Goal: Task Accomplishment & Management: Manage account settings

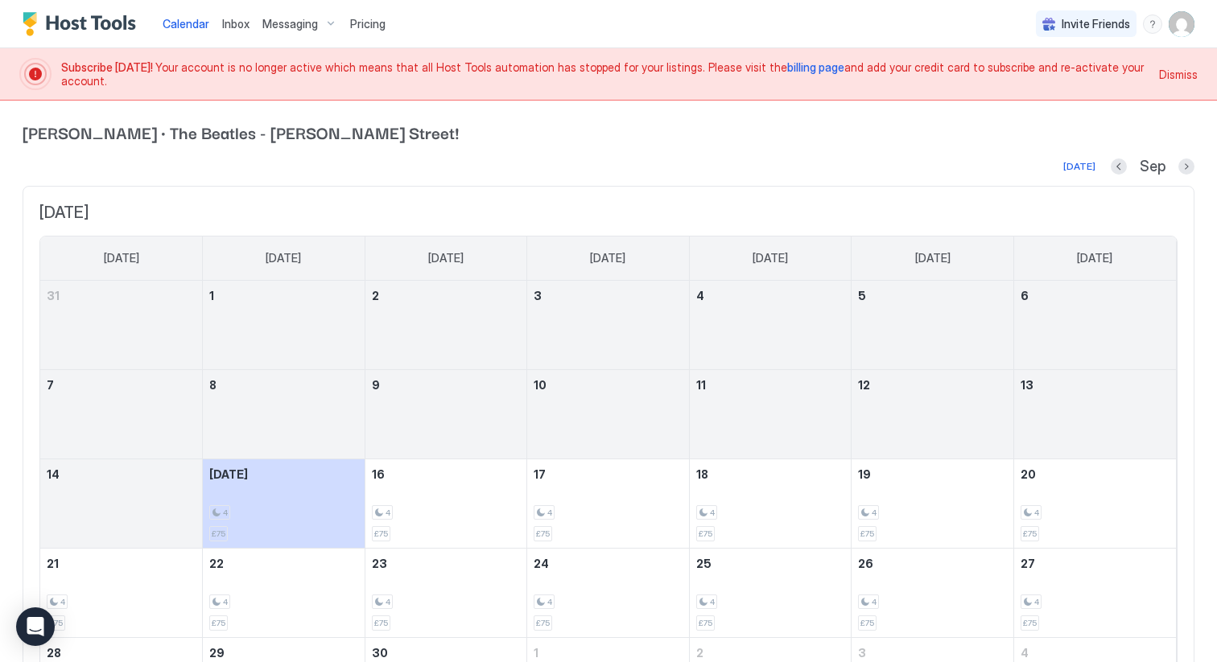
click at [787, 74] on span "billing page" at bounding box center [815, 67] width 57 height 14
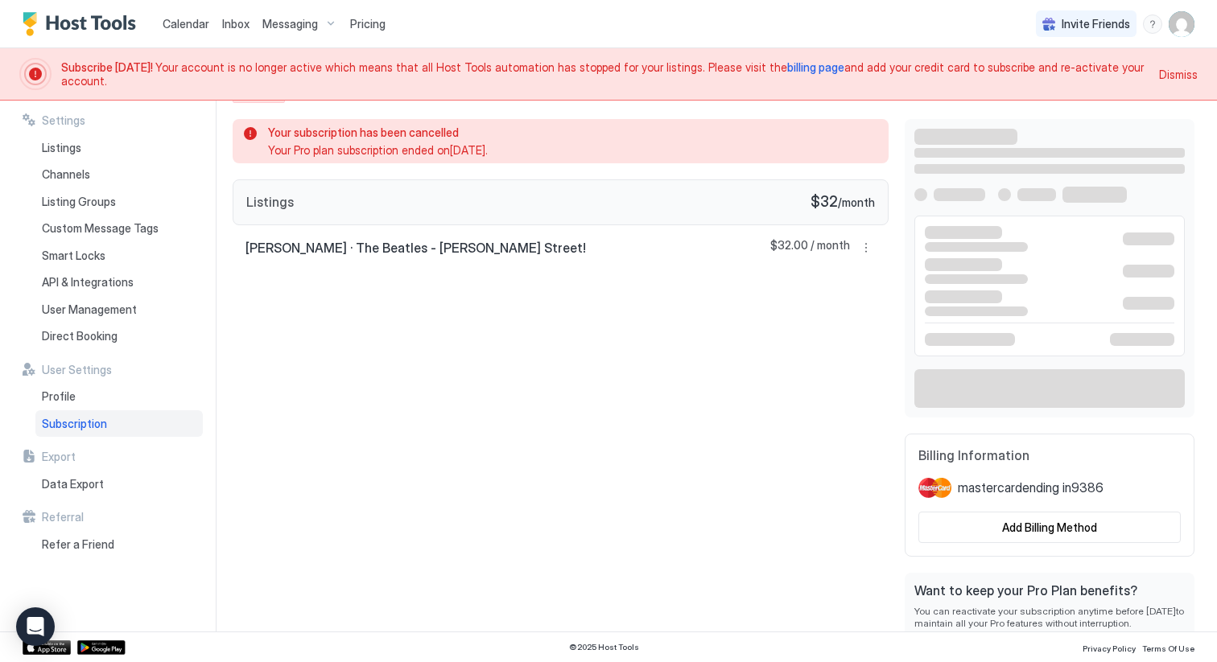
scroll to position [13, 0]
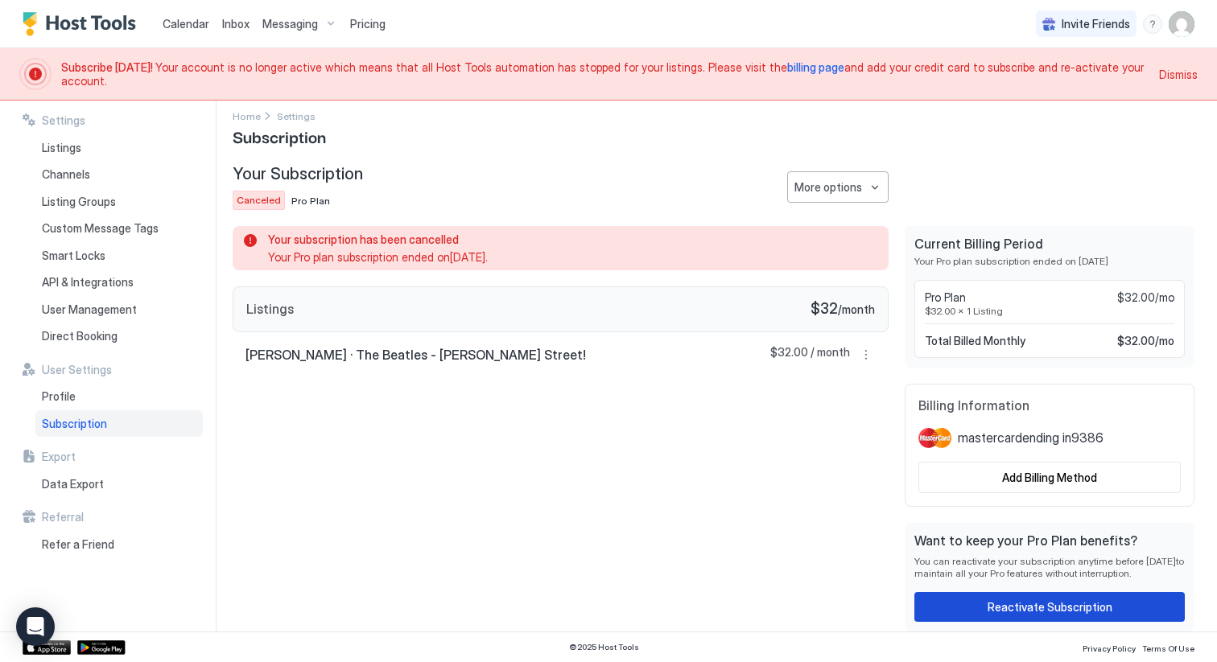
click at [1094, 605] on div "Reactivate Subscription" at bounding box center [1049, 607] width 125 height 17
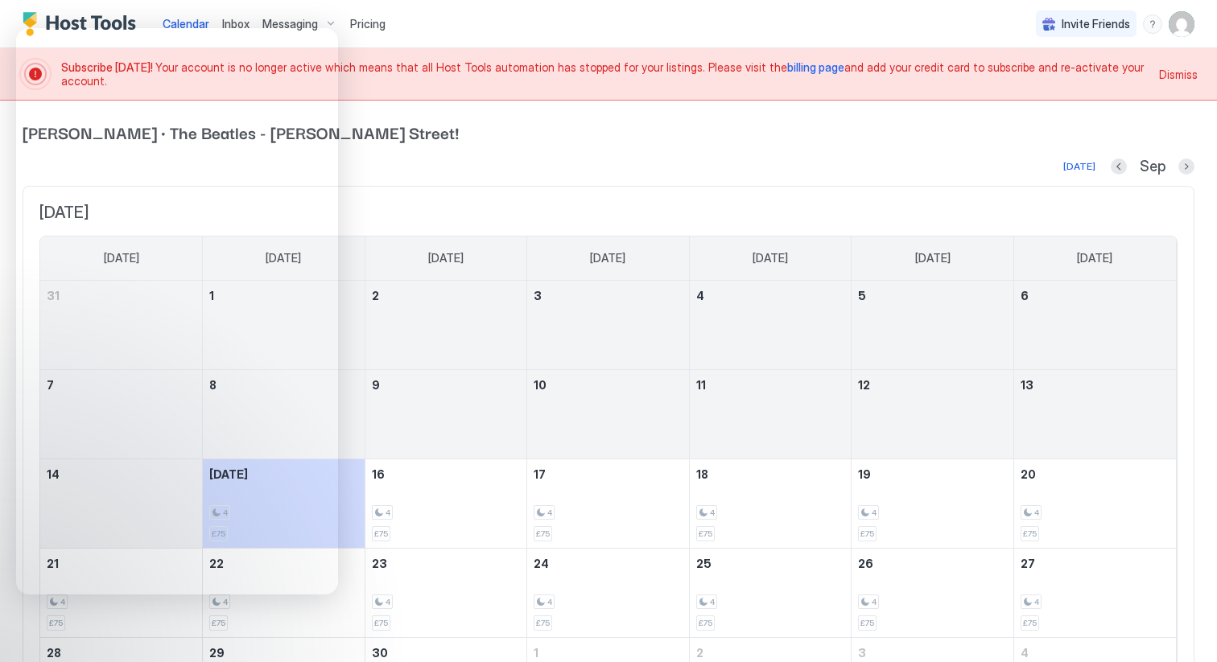
click at [1187, 20] on img "User profile" at bounding box center [1181, 24] width 26 height 26
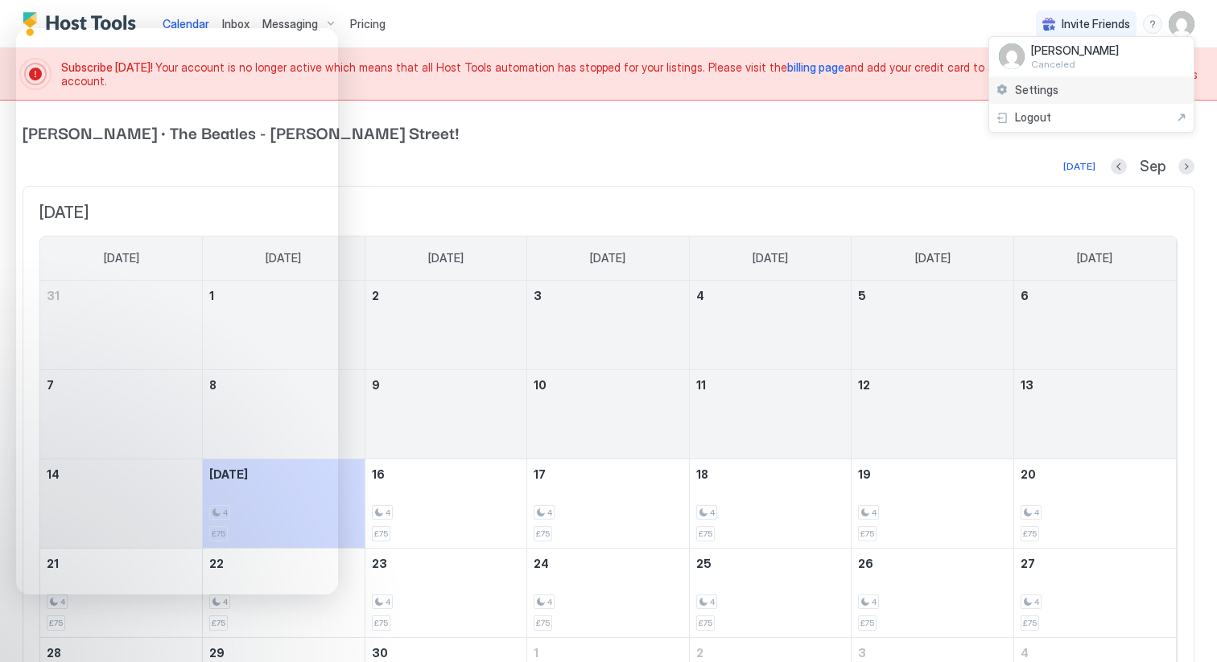
click at [1067, 87] on div "Settings" at bounding box center [1091, 90] width 204 height 28
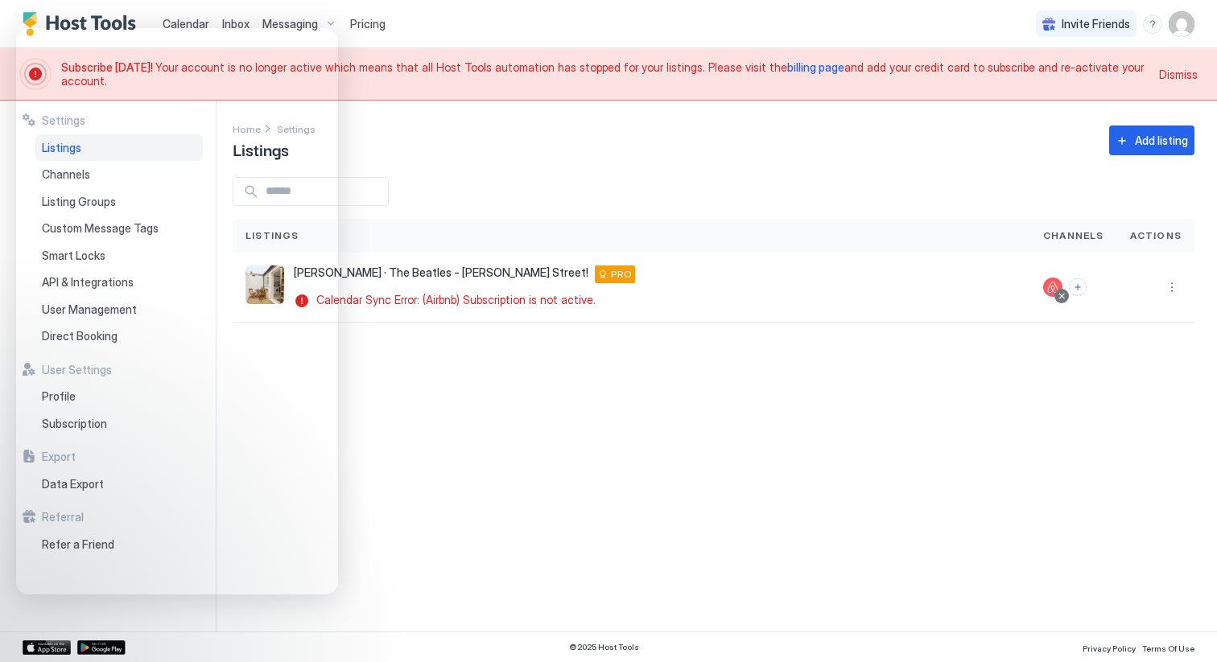
click at [787, 73] on span "billing page" at bounding box center [815, 67] width 57 height 14
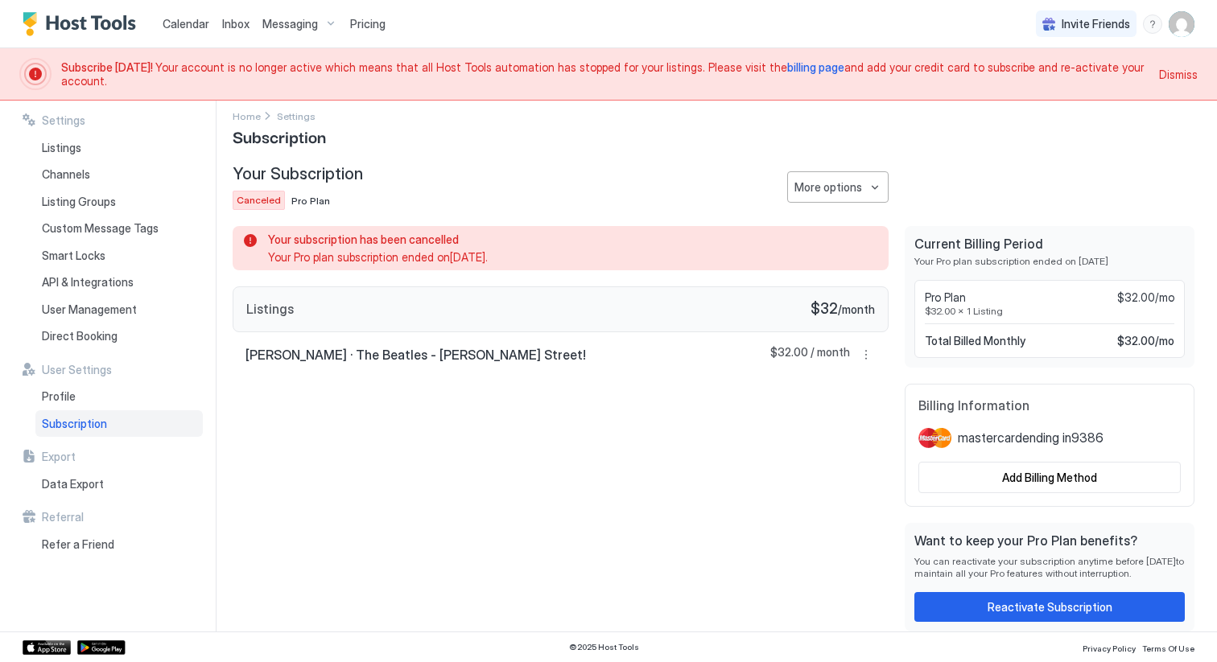
scroll to position [13, 0]
click at [1061, 600] on div "Reactivate Subscription" at bounding box center [1049, 607] width 125 height 17
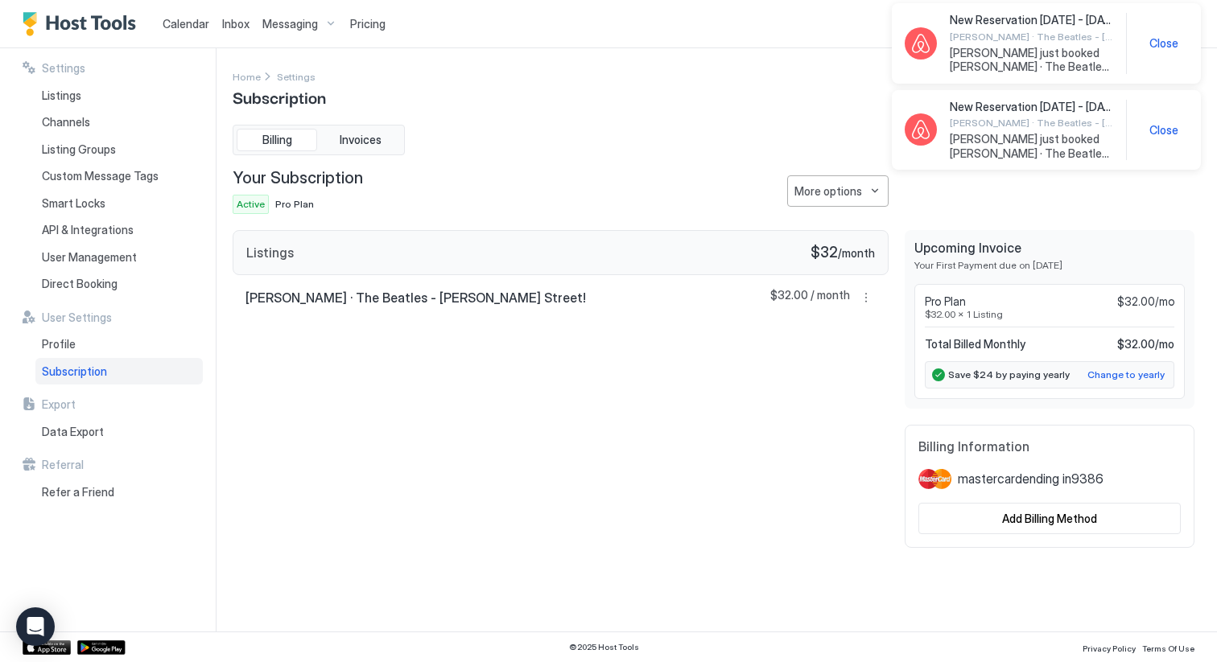
click at [1159, 130] on span "Close" at bounding box center [1163, 130] width 29 height 14
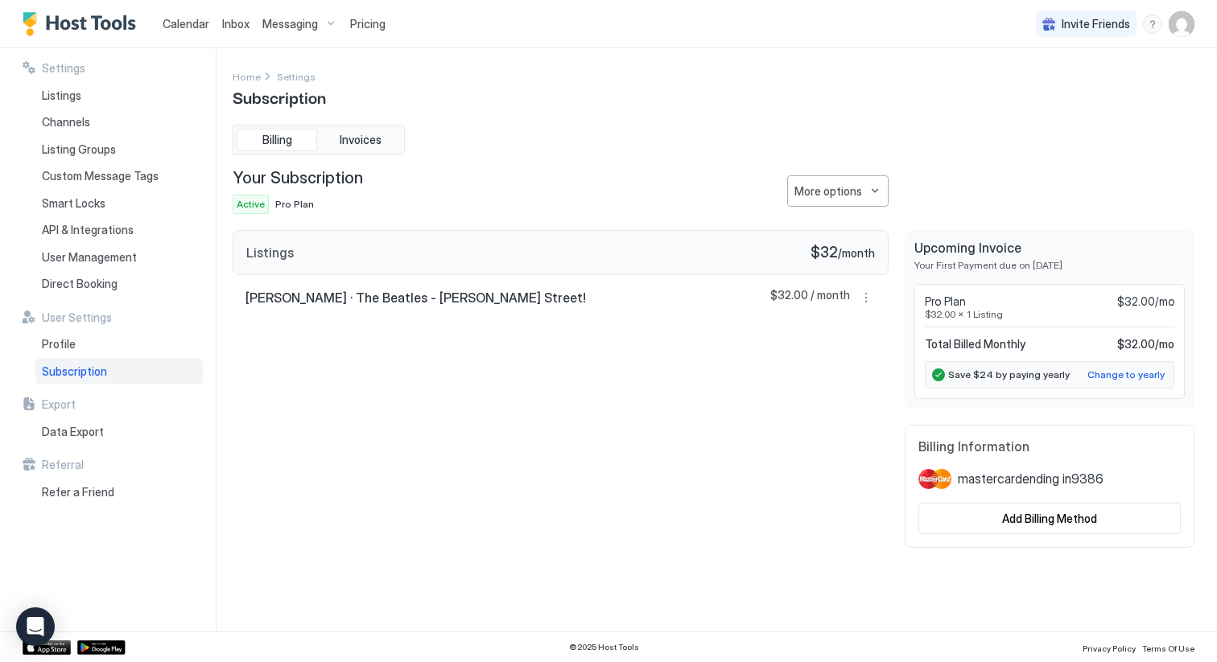
click at [230, 22] on span "Inbox" at bounding box center [235, 24] width 27 height 14
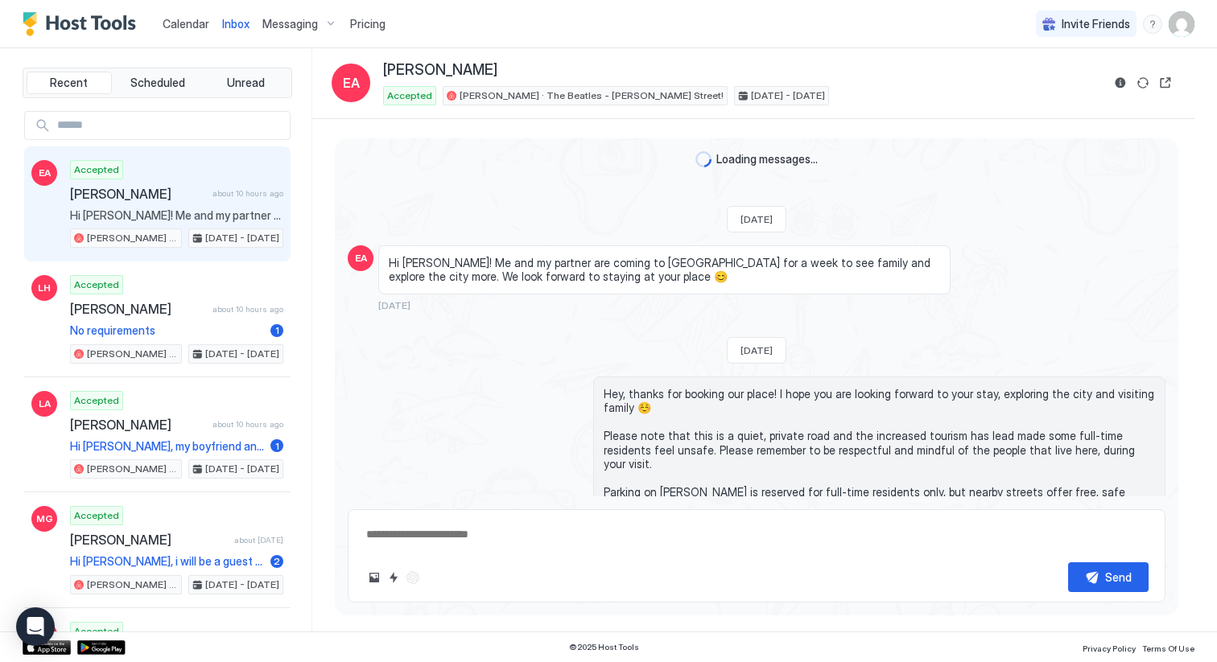
scroll to position [79, 0]
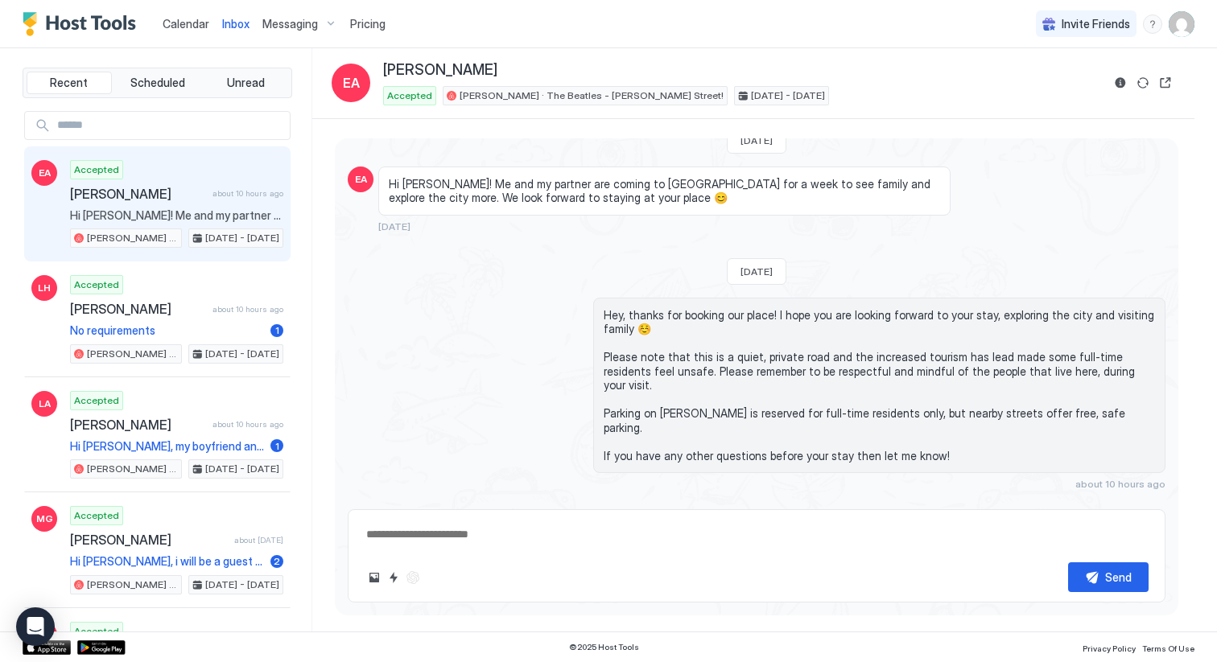
click at [1077, 505] on div "Scheduled Messages" at bounding box center [1091, 513] width 109 height 17
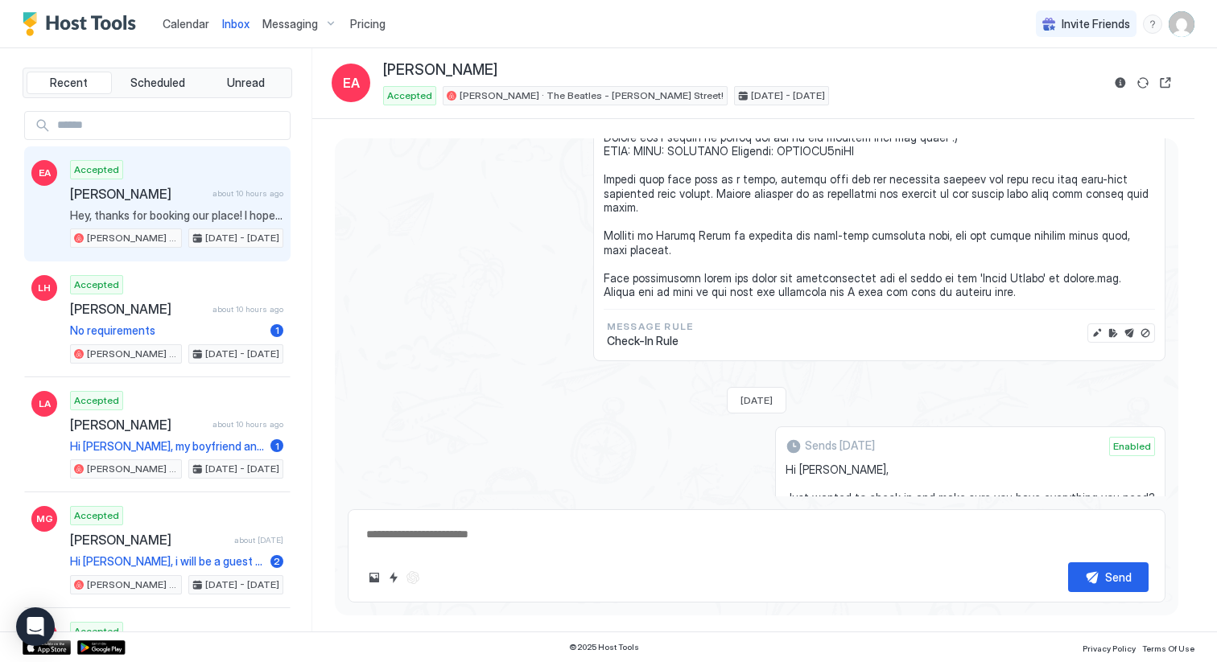
scroll to position [947, 0]
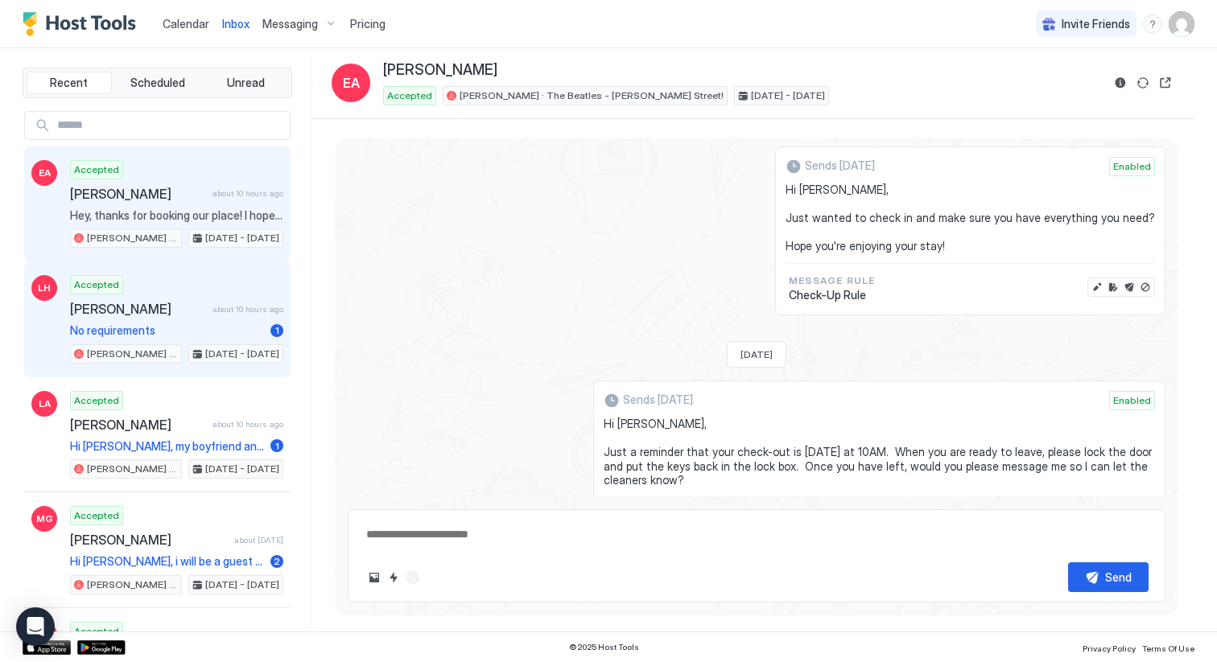
click at [179, 307] on span "[PERSON_NAME]" at bounding box center [138, 309] width 136 height 16
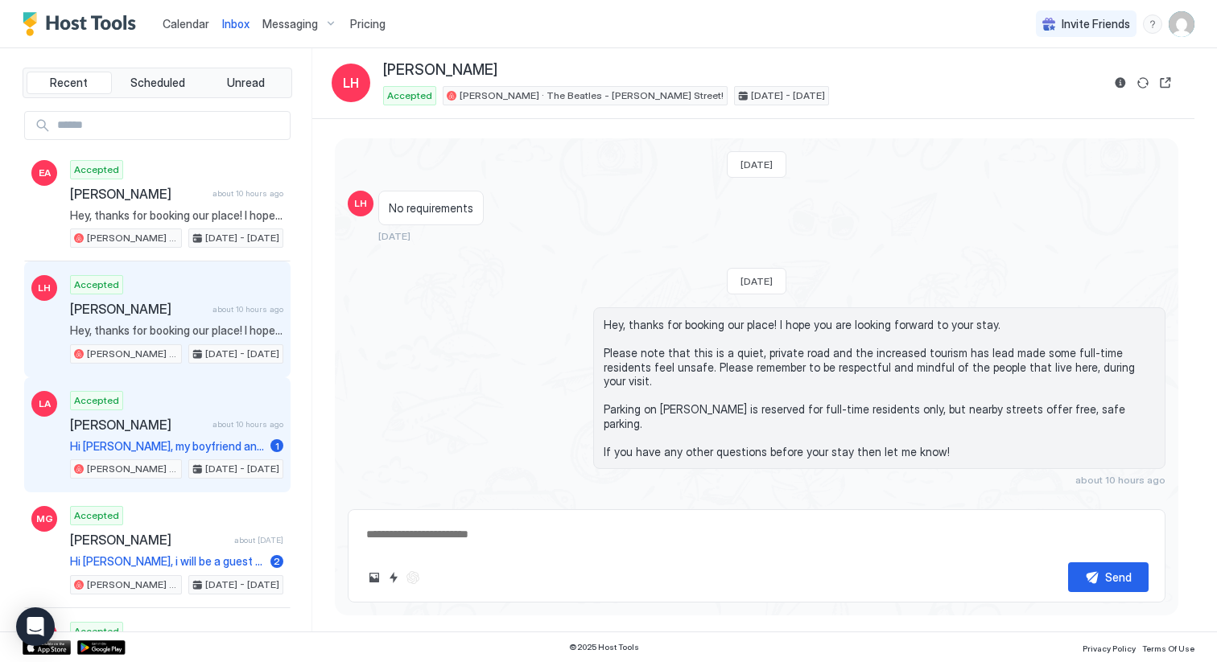
click at [176, 410] on div "Accepted [PERSON_NAME] about 10 hours ago Hi [PERSON_NAME], my boyfriend and I …" at bounding box center [176, 435] width 213 height 89
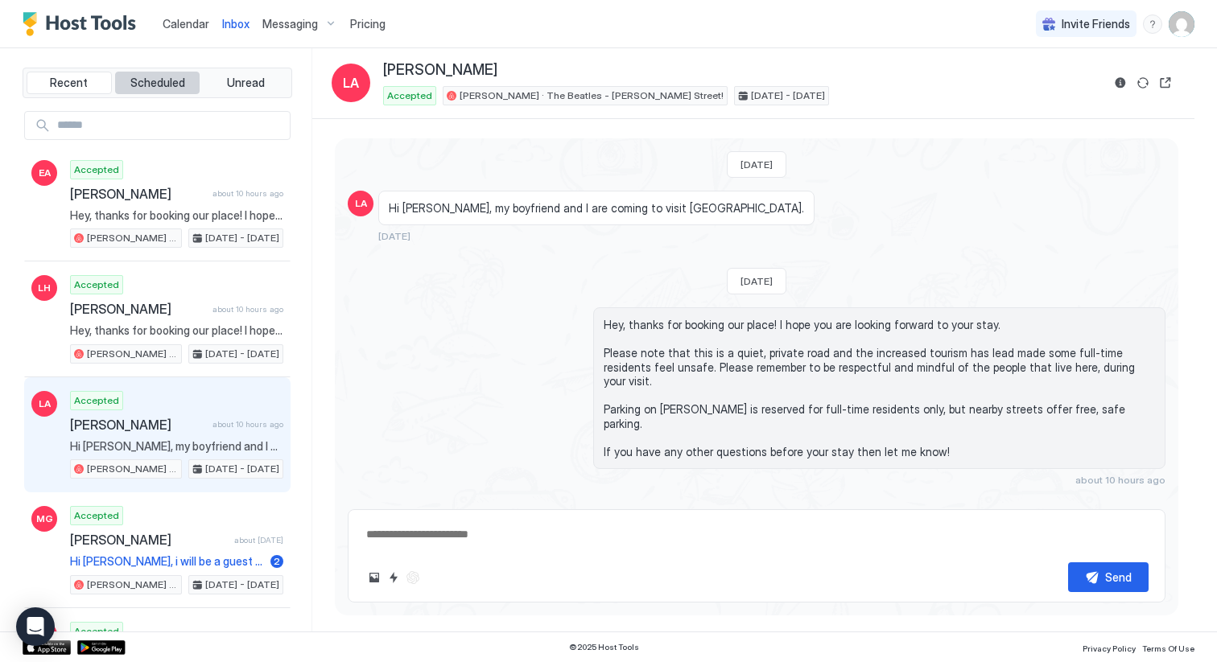
click at [155, 84] on span "Scheduled" at bounding box center [157, 83] width 55 height 14
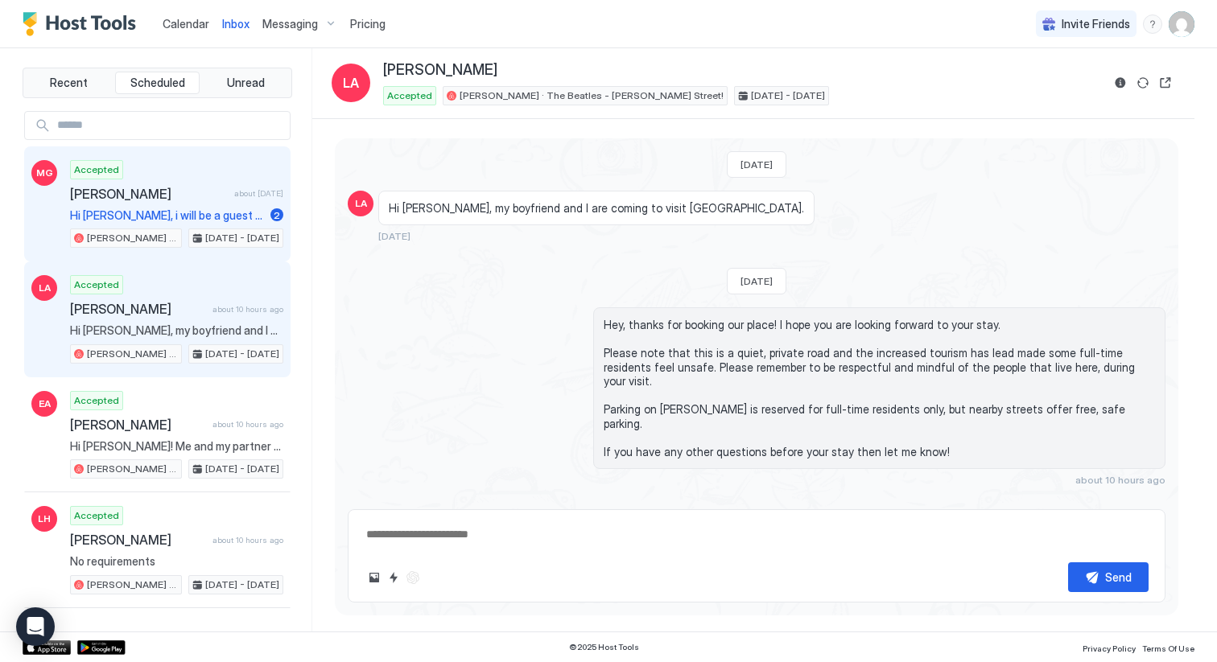
click at [173, 175] on div "Accepted [PERSON_NAME] about [DATE] Hi [PERSON_NAME], i will be a guest at your…" at bounding box center [176, 204] width 213 height 89
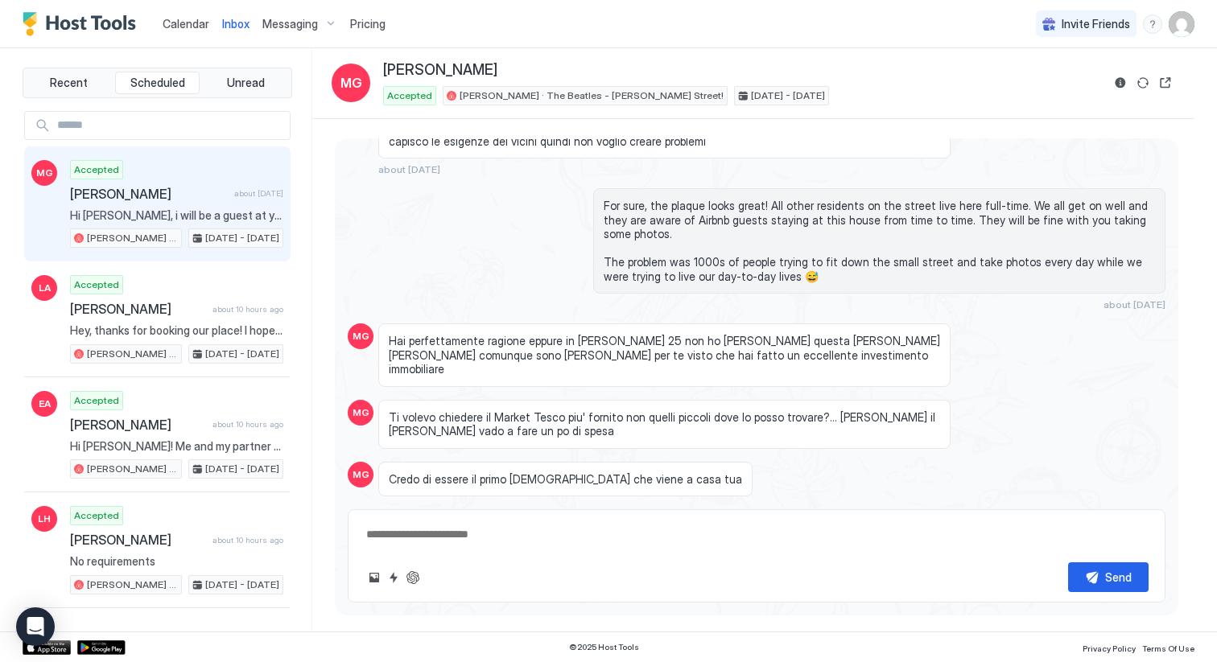
scroll to position [1451, 0]
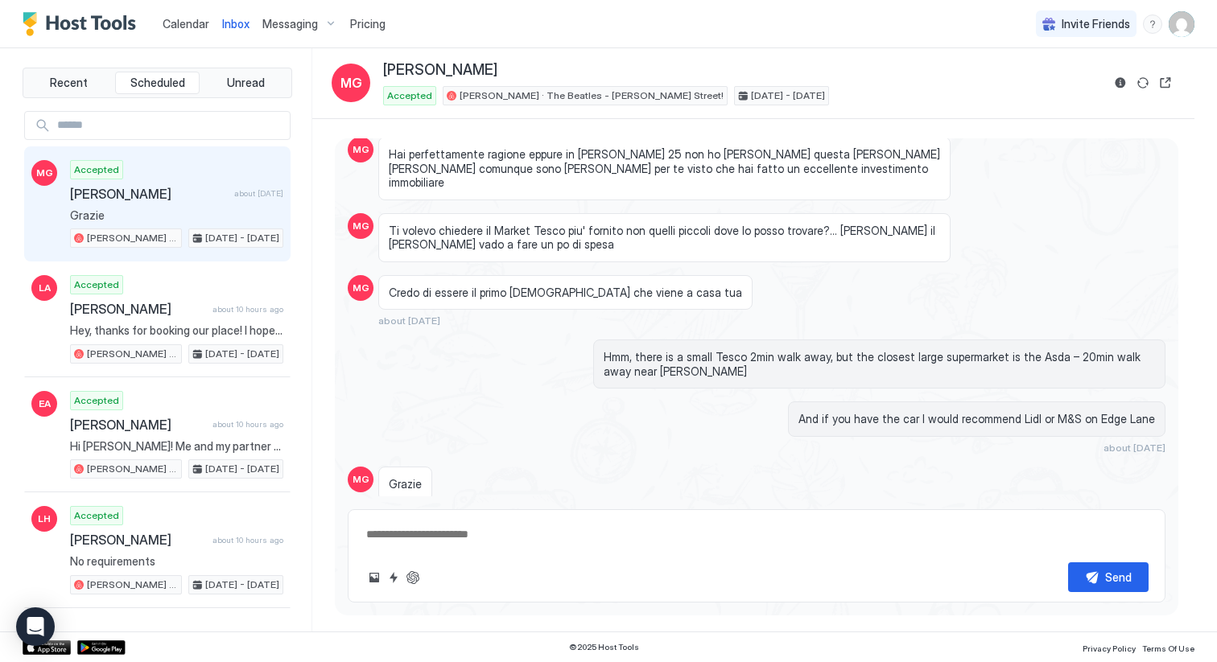
click at [1098, 531] on button "Scheduled Messages" at bounding box center [1091, 542] width 150 height 22
type textarea "*"
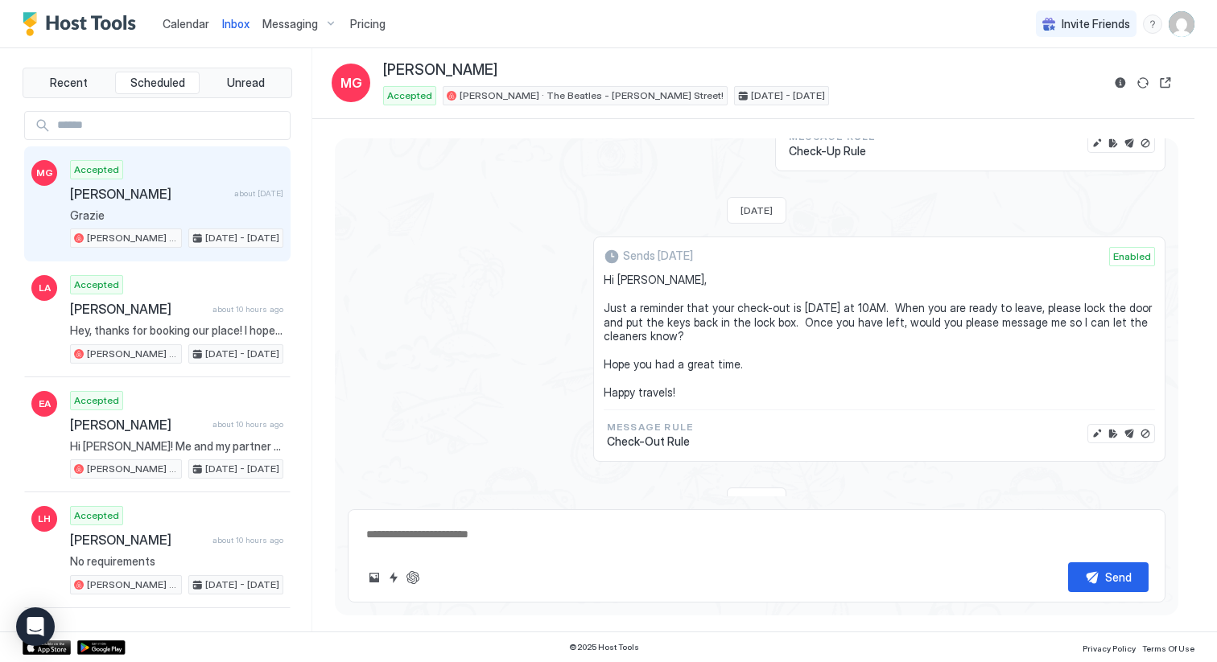
scroll to position [2610, 0]
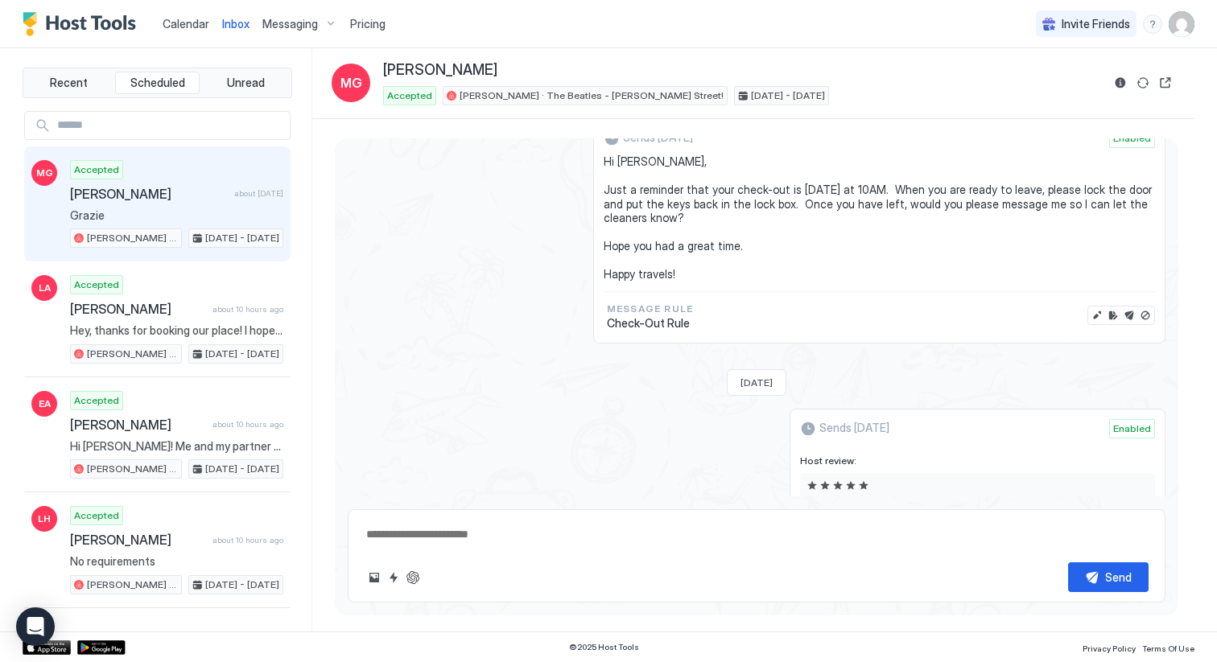
click at [364, 23] on span "Pricing" at bounding box center [367, 24] width 35 height 14
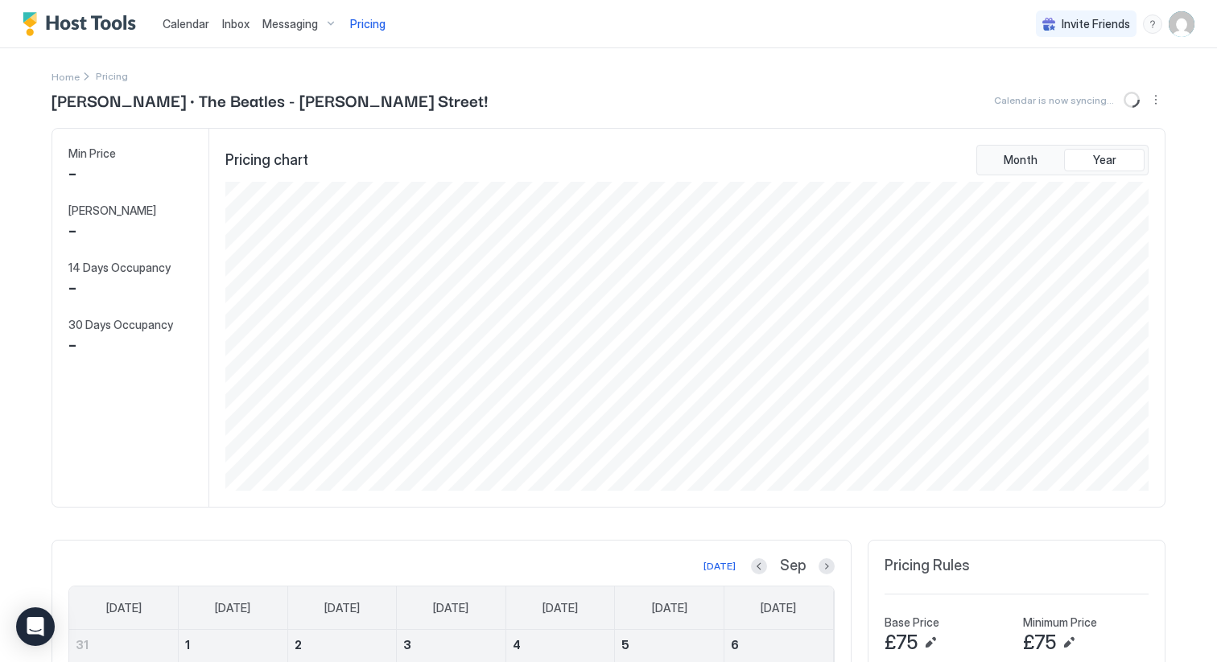
scroll to position [309, 926]
click at [177, 23] on span "Calendar" at bounding box center [186, 24] width 47 height 14
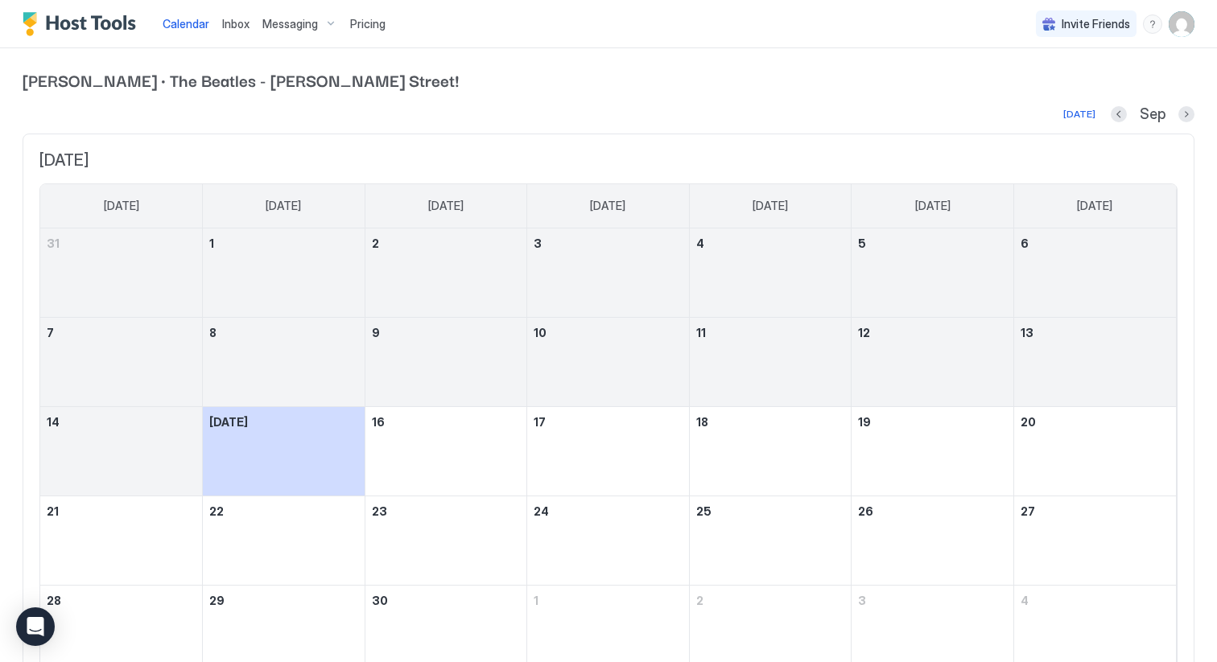
click at [177, 23] on span "Calendar" at bounding box center [186, 24] width 47 height 14
click at [81, 14] on img "Host Tools Logo" at bounding box center [83, 24] width 121 height 24
click at [1192, 23] on img "User profile" at bounding box center [1181, 24] width 26 height 26
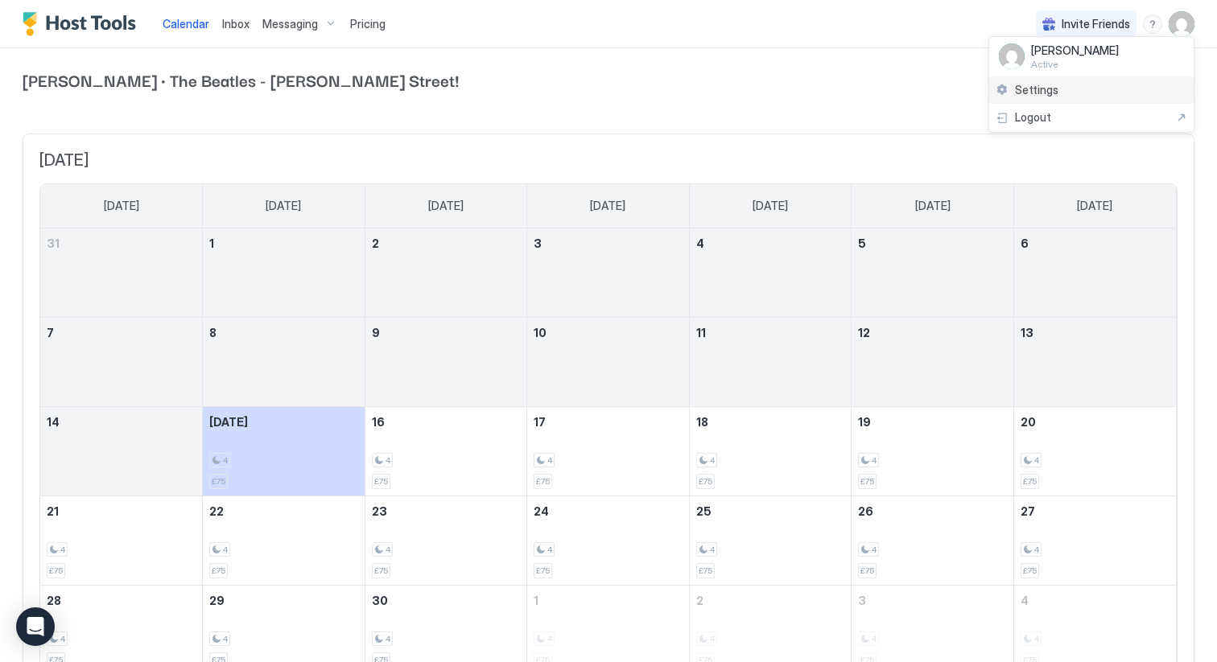
click at [1061, 87] on div "Settings" at bounding box center [1091, 90] width 204 height 28
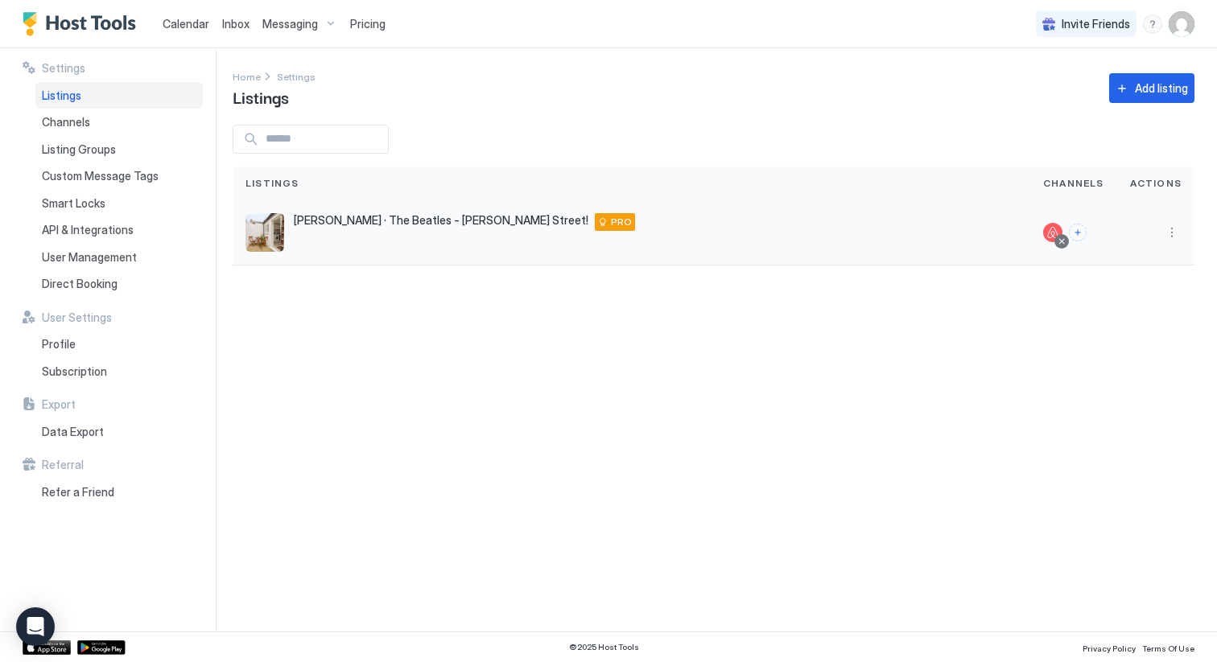
click at [422, 242] on div "[PERSON_NAME] · The Beatles - [PERSON_NAME] Street! [STREET_ADDRESS][PERSON_NAM…" at bounding box center [631, 232] width 772 height 39
click at [1177, 236] on button "More options" at bounding box center [1171, 232] width 19 height 19
click at [1147, 303] on span "Listing Settings" at bounding box center [1135, 307] width 72 height 12
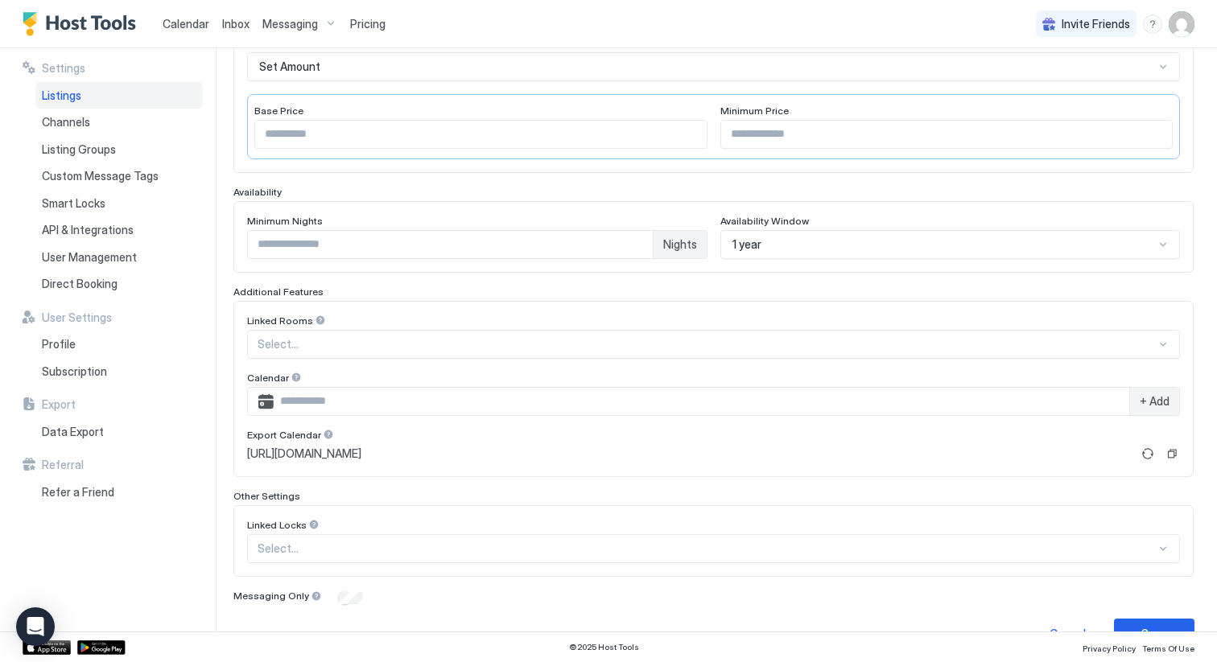
scroll to position [336, 0]
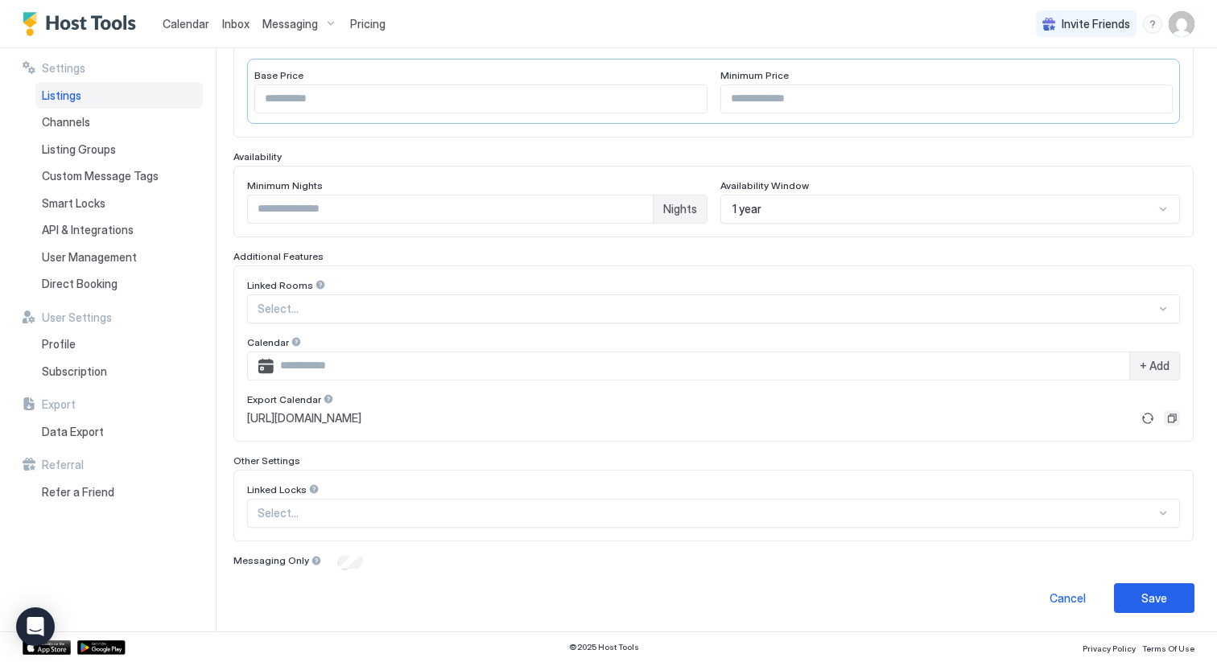
click at [1172, 421] on button "Copy" at bounding box center [1172, 418] width 16 height 16
click at [361, 415] on span "[URL][DOMAIN_NAME]" at bounding box center [304, 418] width 114 height 14
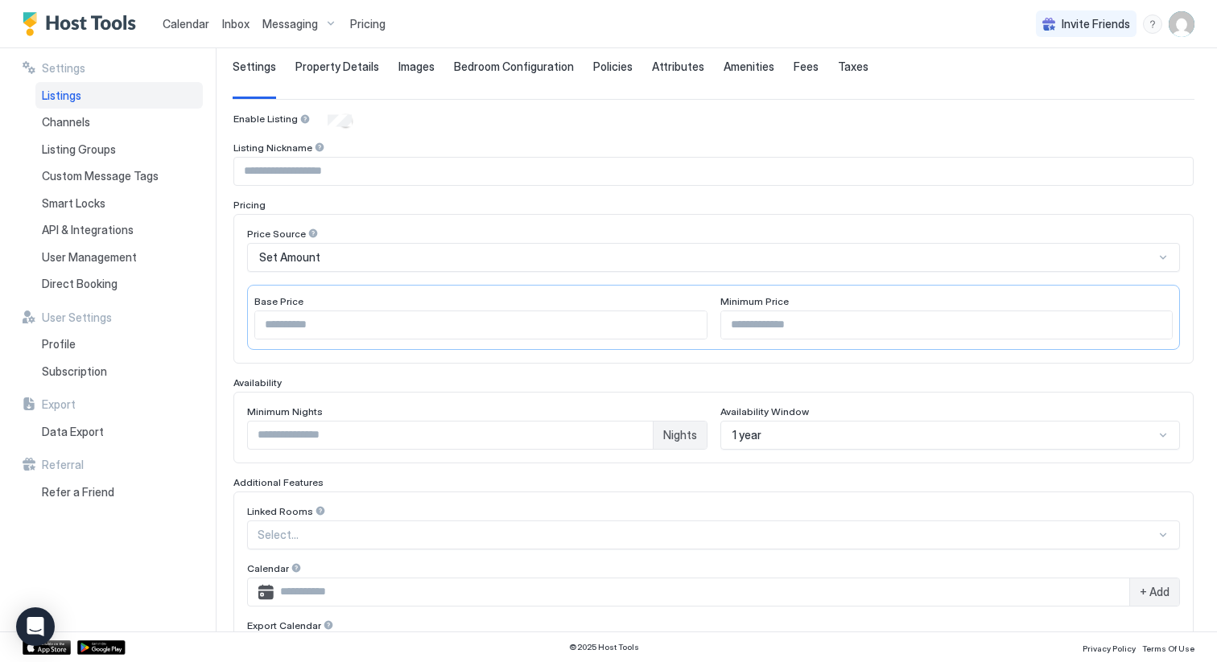
scroll to position [0, 0]
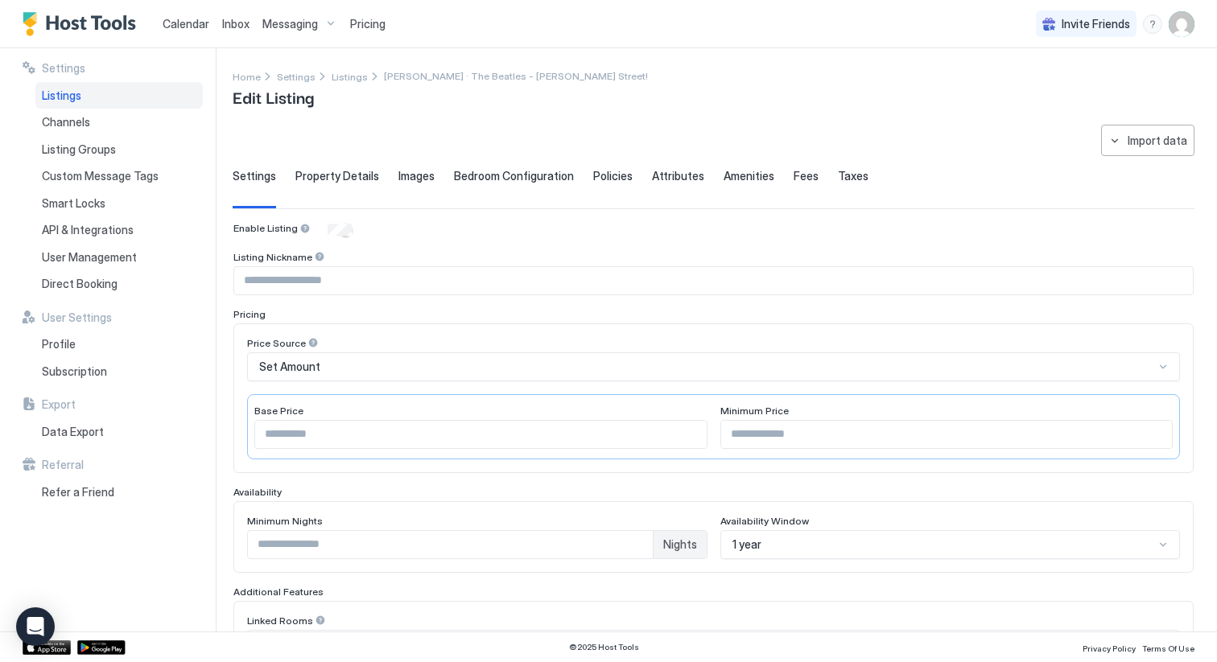
click at [343, 171] on span "Property Details" at bounding box center [337, 176] width 84 height 14
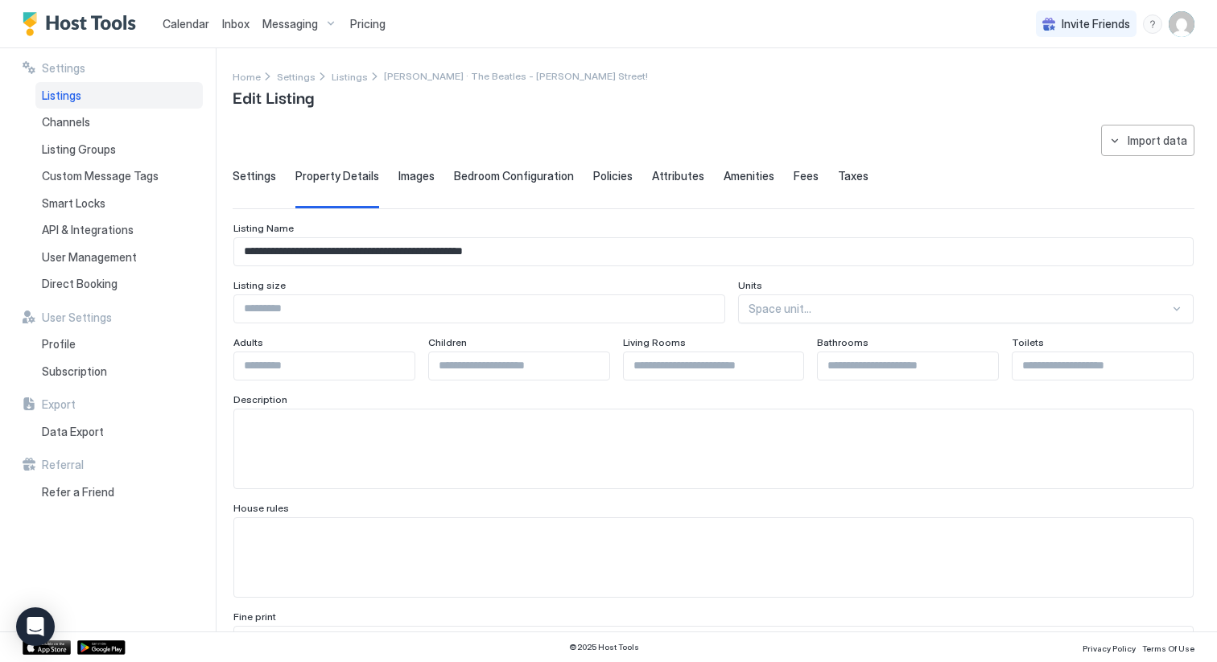
click at [401, 174] on span "Images" at bounding box center [416, 176] width 36 height 14
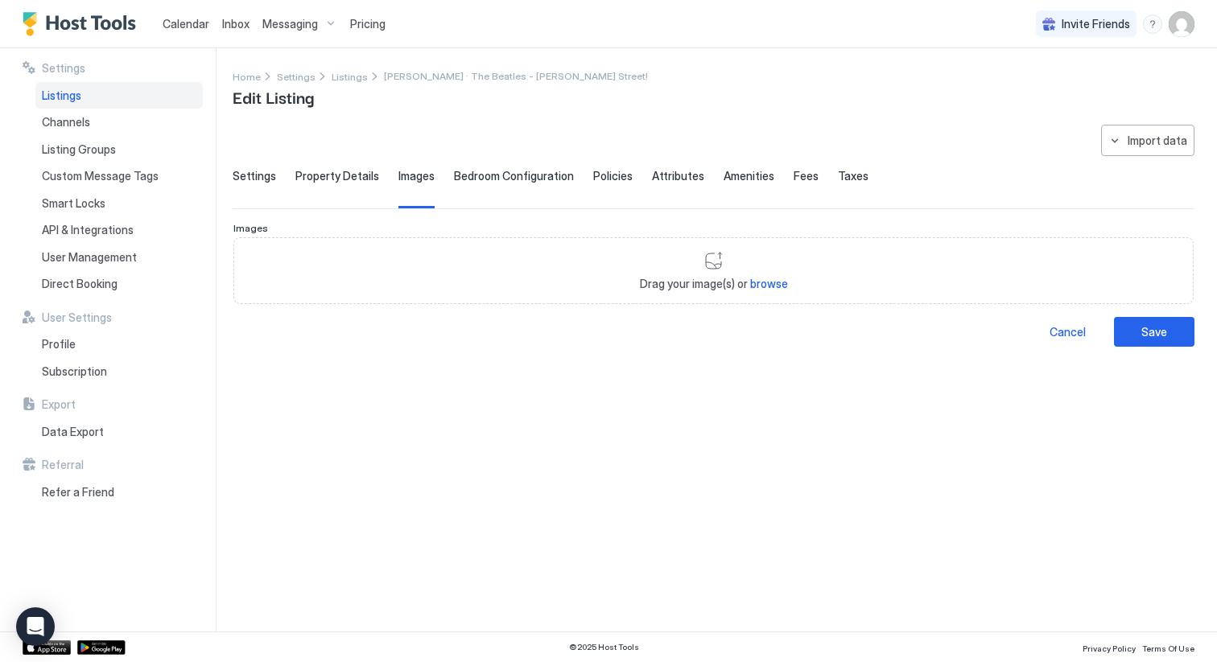
click at [495, 180] on span "Bedroom Configuration" at bounding box center [514, 176] width 120 height 14
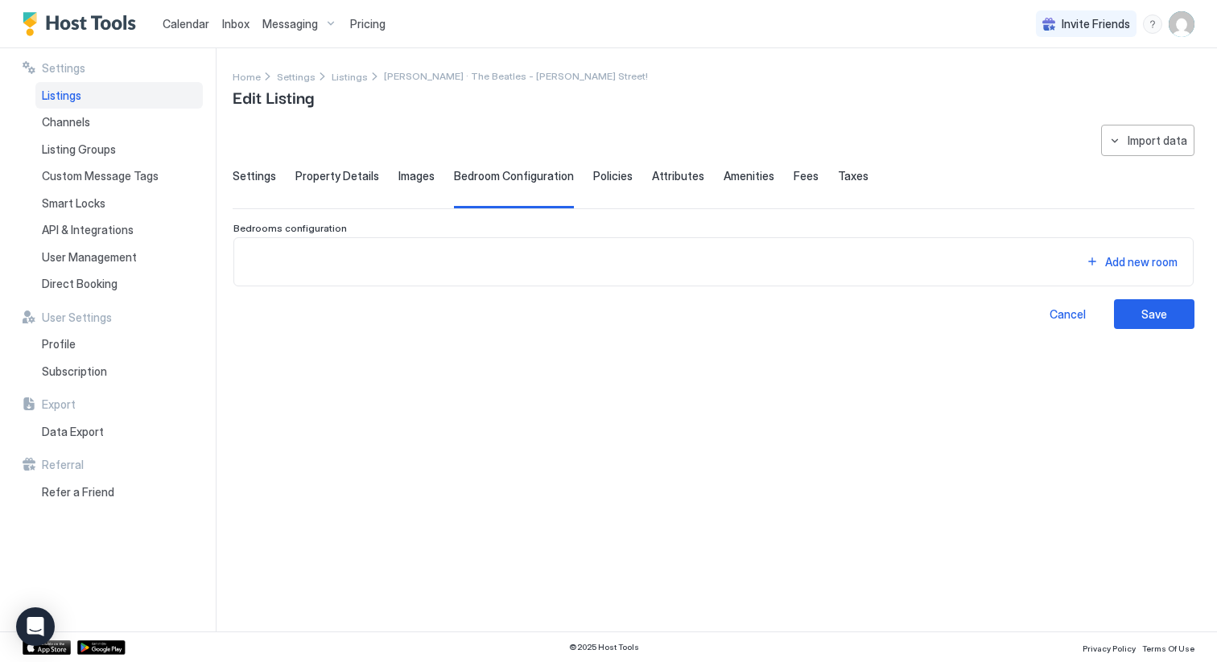
click at [612, 178] on span "Policies" at bounding box center [612, 176] width 39 height 14
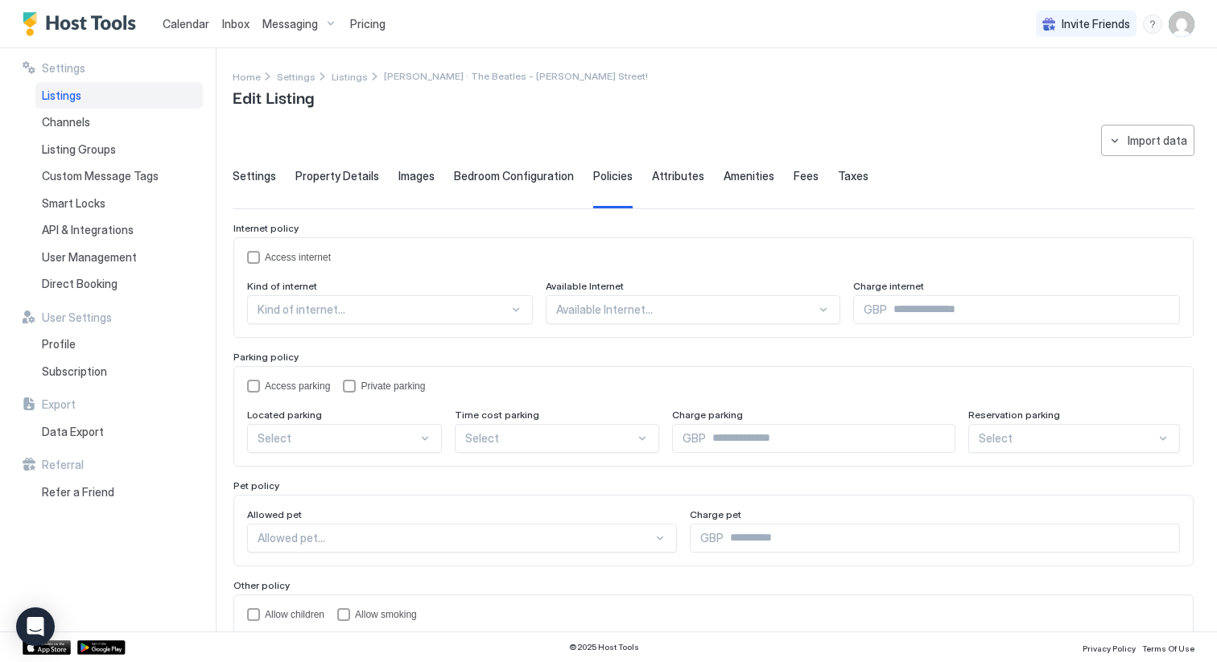
click at [678, 170] on span "Attributes" at bounding box center [678, 176] width 52 height 14
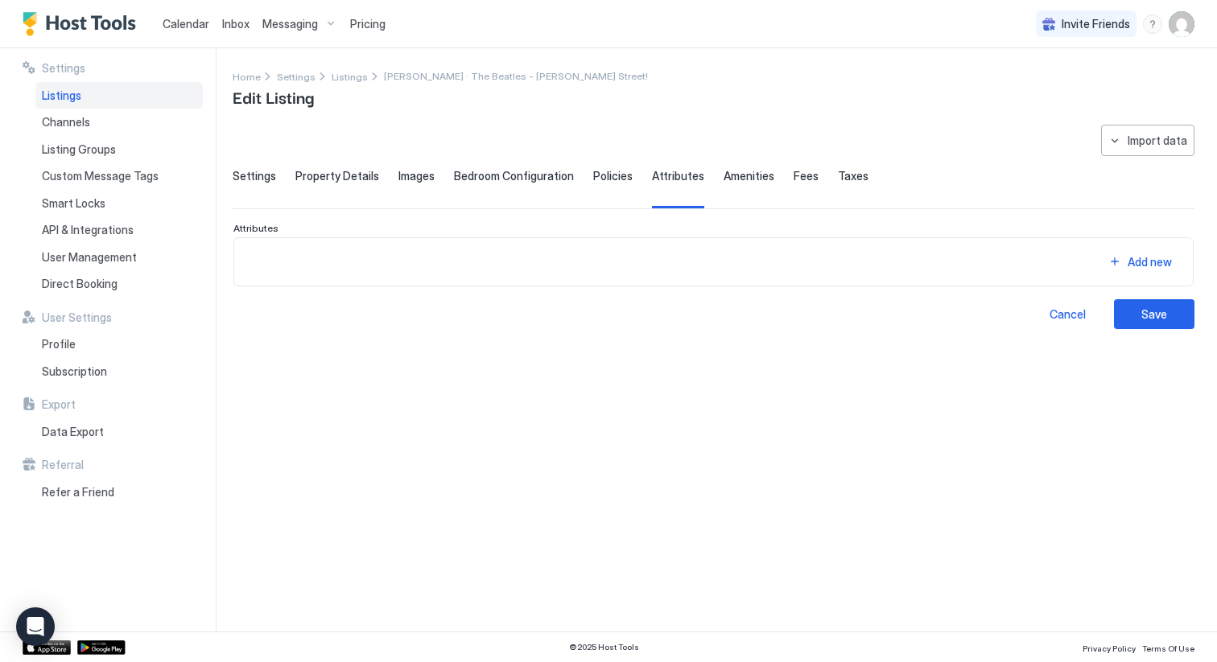
click at [266, 179] on span "Settings" at bounding box center [254, 176] width 43 height 14
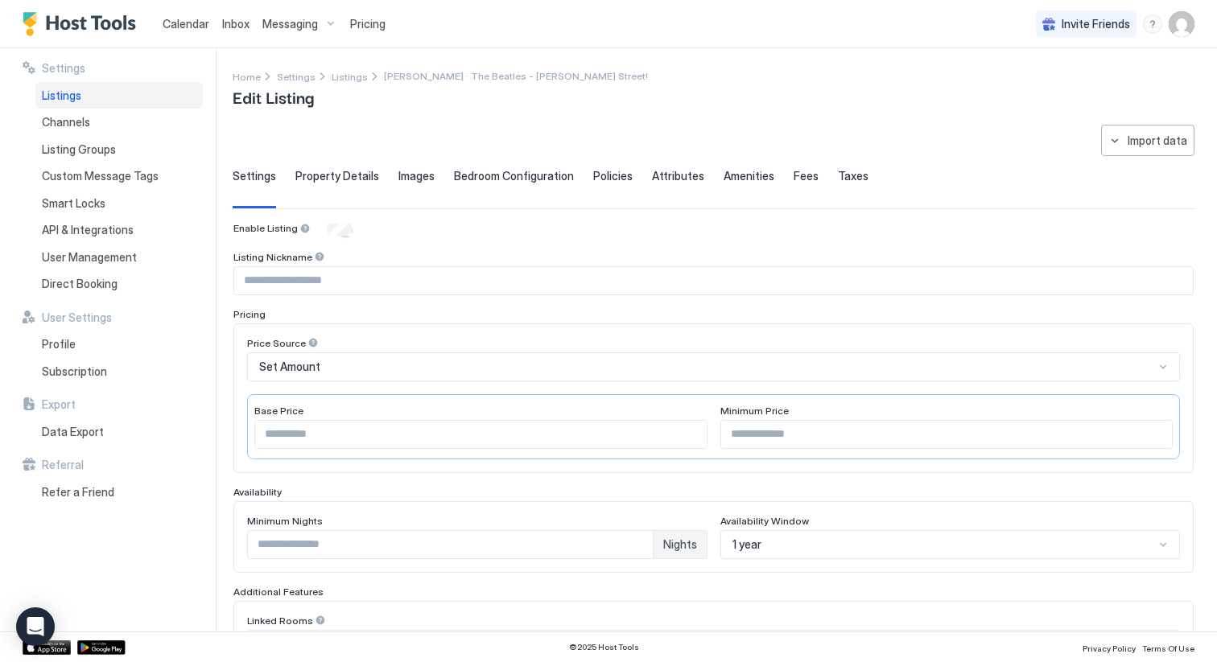
click at [192, 23] on span "Calendar" at bounding box center [186, 24] width 47 height 14
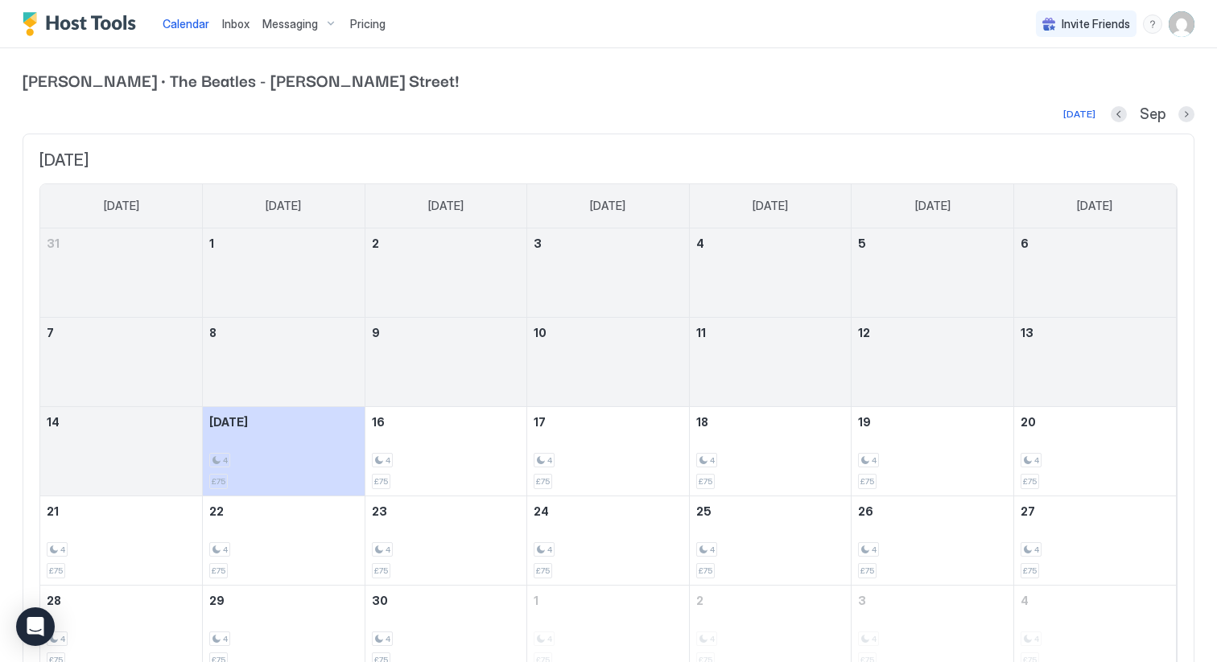
click at [286, 21] on span "Messaging" at bounding box center [290, 24] width 56 height 14
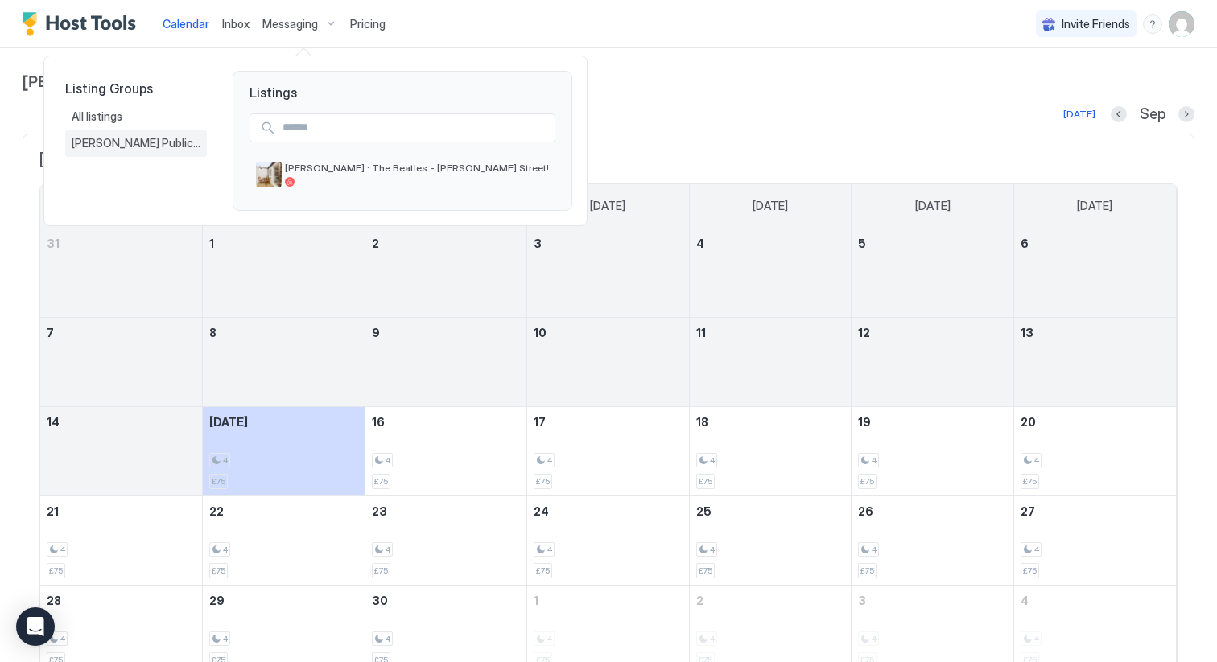
click at [145, 146] on span "[PERSON_NAME] Public Turnover" at bounding box center [136, 143] width 129 height 14
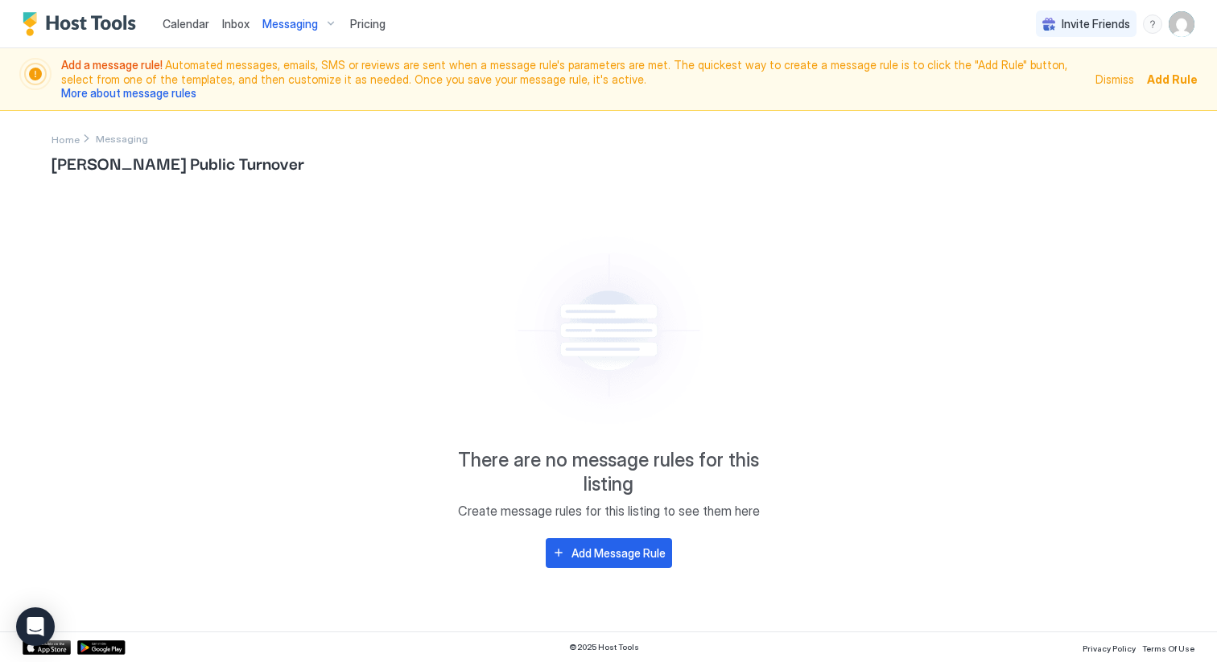
click at [160, 167] on span "[PERSON_NAME] Public Turnover" at bounding box center [609, 162] width 1114 height 24
click at [288, 27] on span "Messaging" at bounding box center [290, 24] width 56 height 14
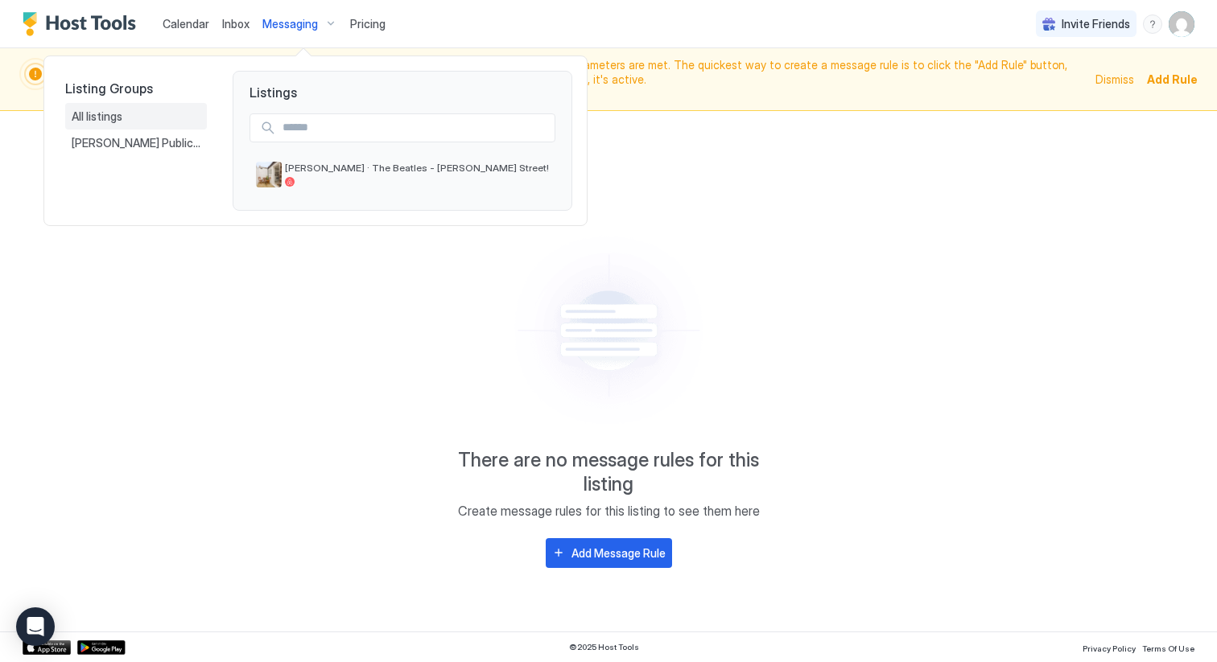
click at [109, 115] on span "All listings" at bounding box center [98, 116] width 53 height 14
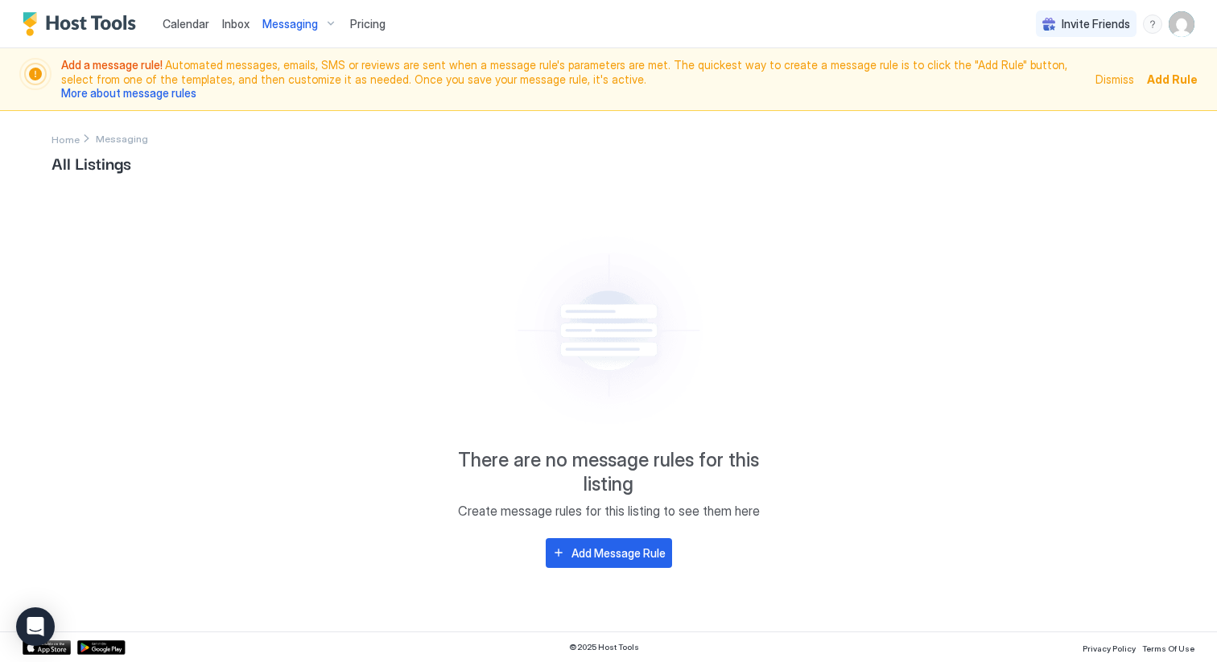
click at [189, 23] on span "Calendar" at bounding box center [186, 24] width 47 height 14
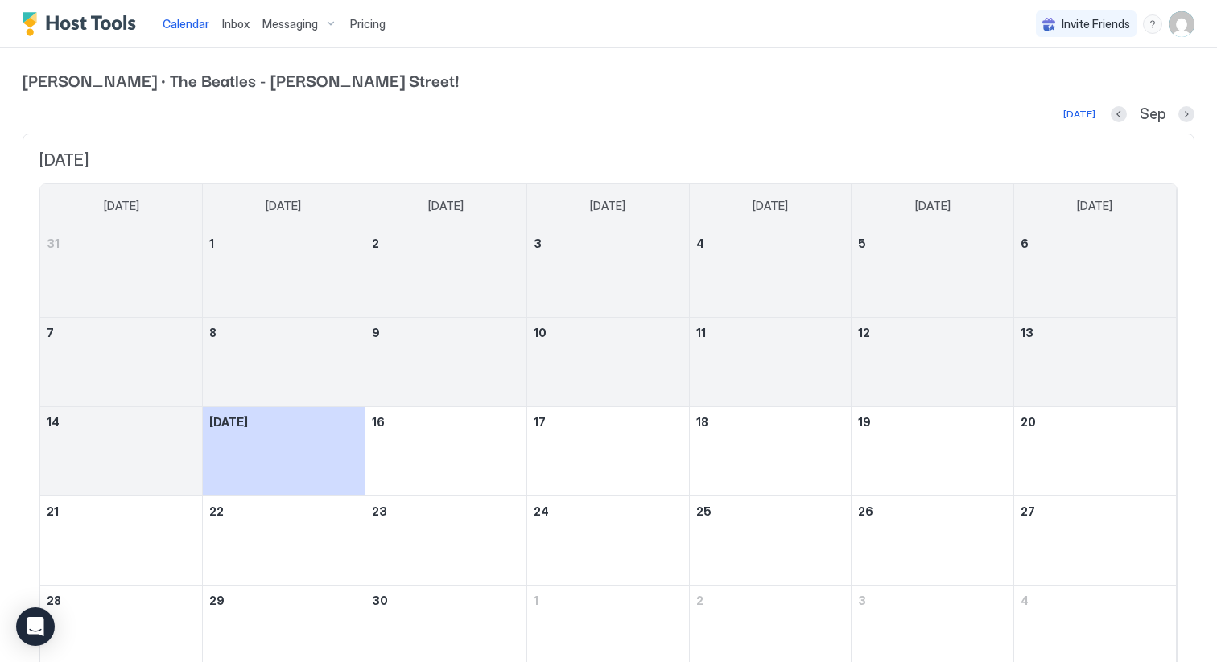
click at [369, 21] on span "Pricing" at bounding box center [367, 24] width 35 height 14
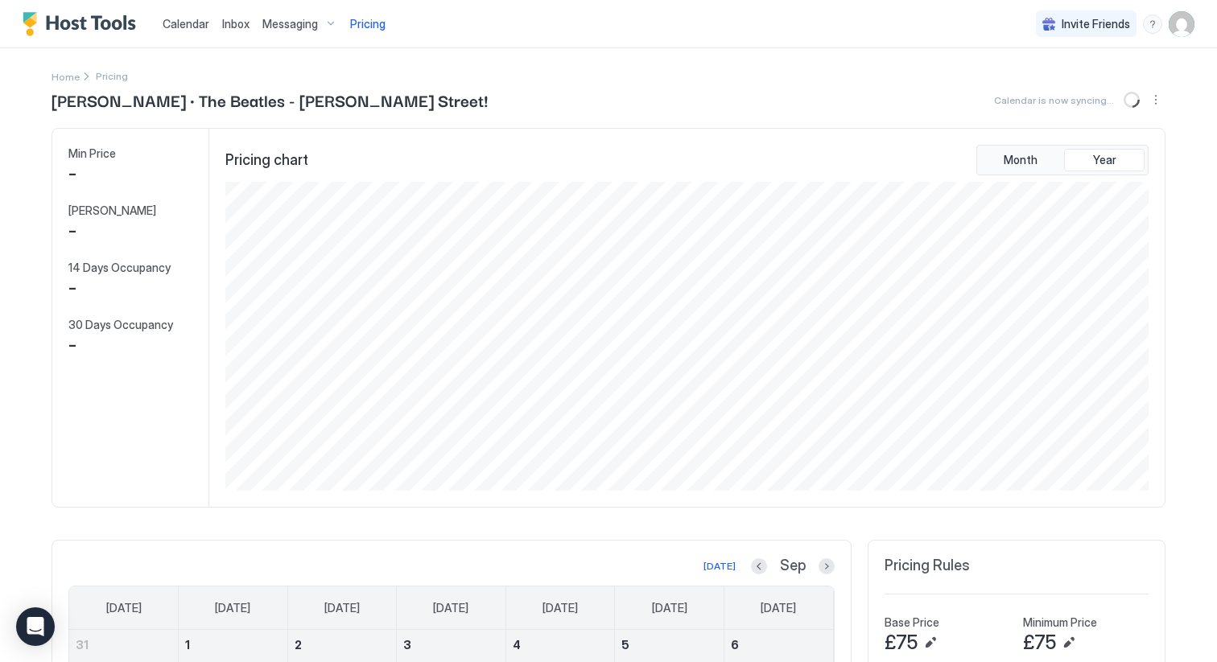
scroll to position [309, 926]
click at [112, 23] on img "Host Tools Logo" at bounding box center [83, 24] width 121 height 24
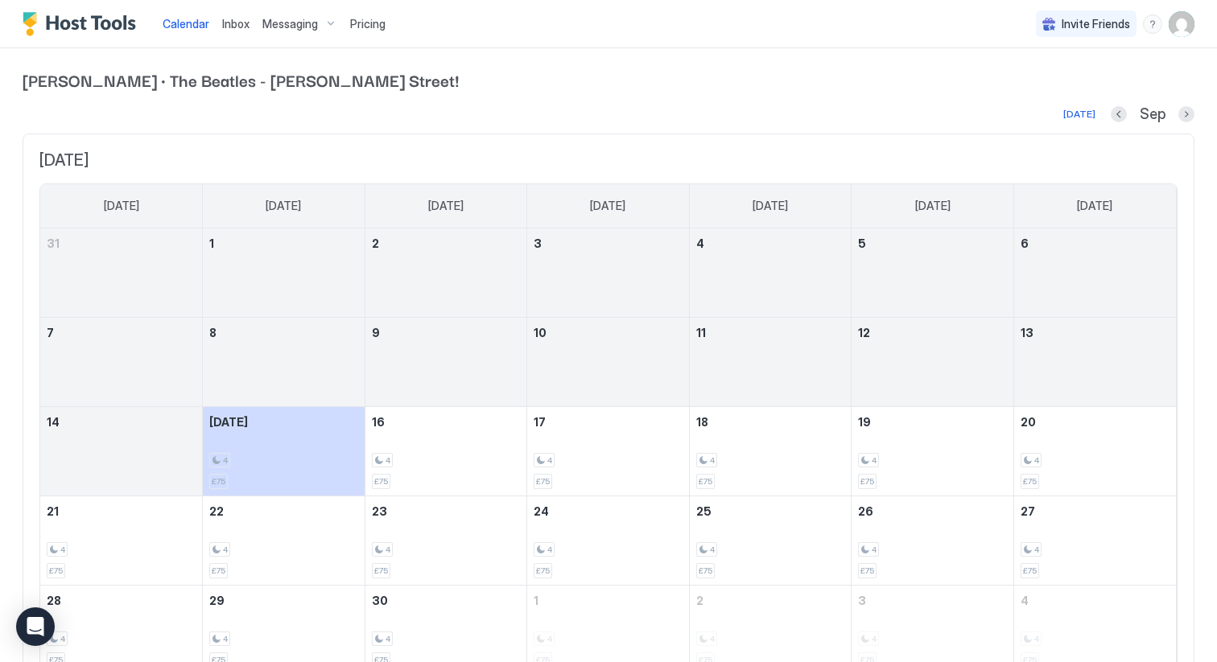
click at [1182, 28] on img "User profile" at bounding box center [1181, 24] width 26 height 26
click at [846, 108] on div at bounding box center [608, 331] width 1217 height 662
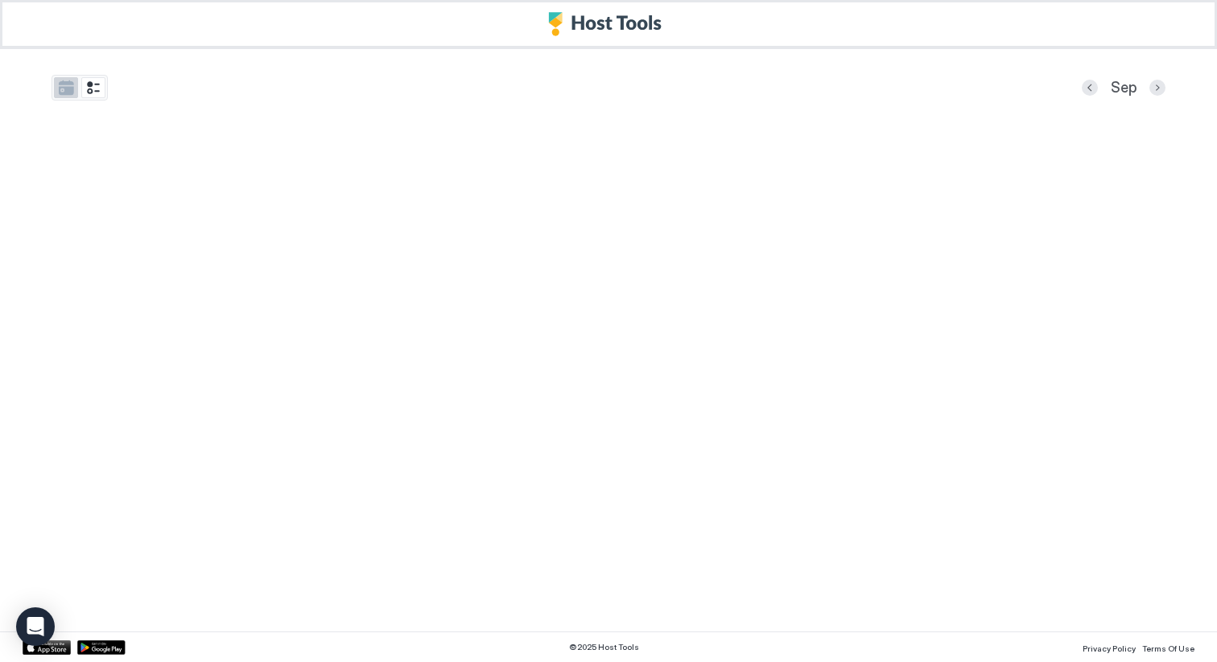
click at [62, 88] on button "tab-group" at bounding box center [66, 87] width 24 height 21
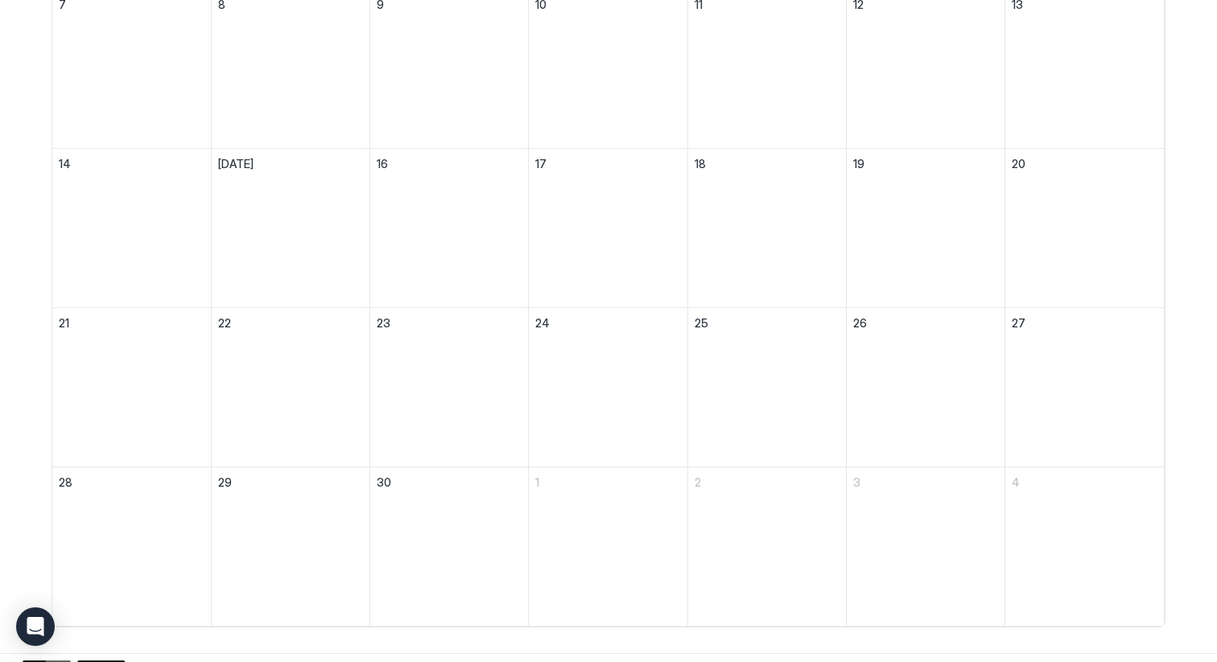
scroll to position [360, 0]
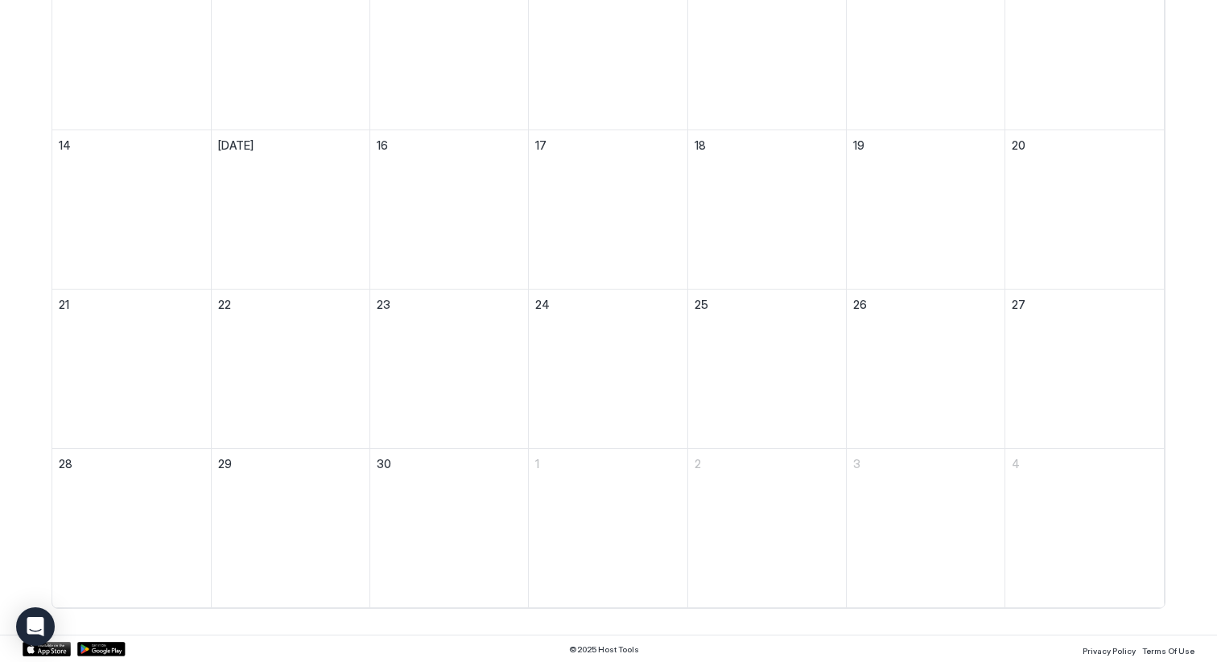
click at [328, 406] on div at bounding box center [291, 385] width 158 height 126
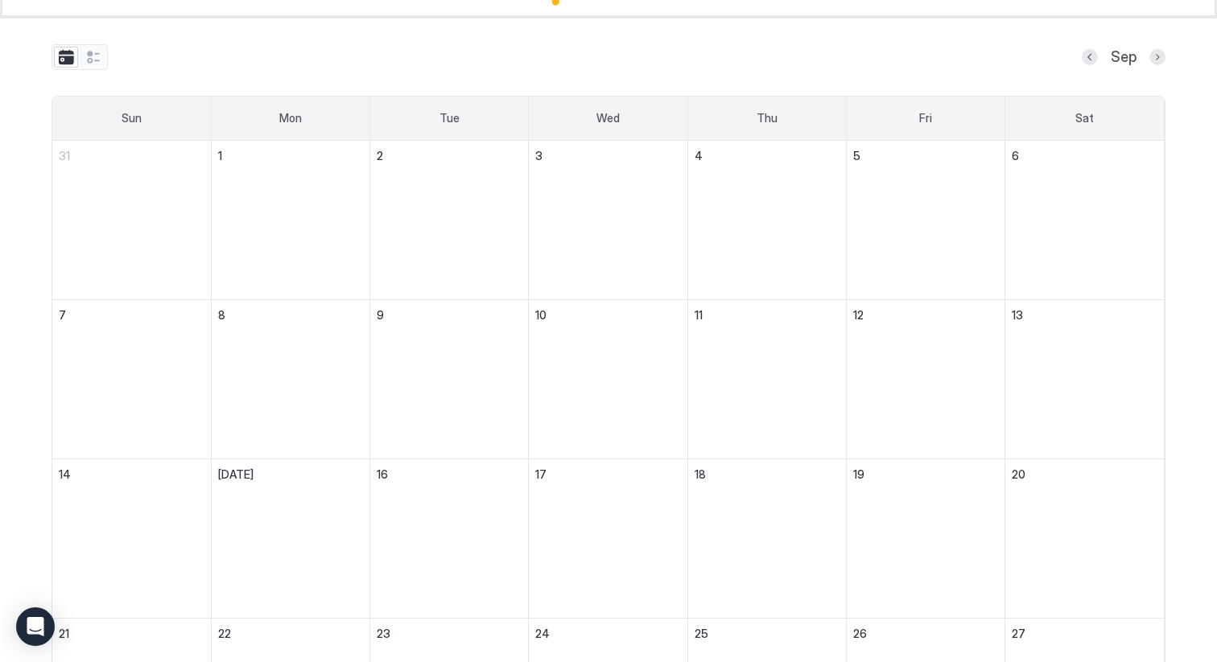
scroll to position [0, 0]
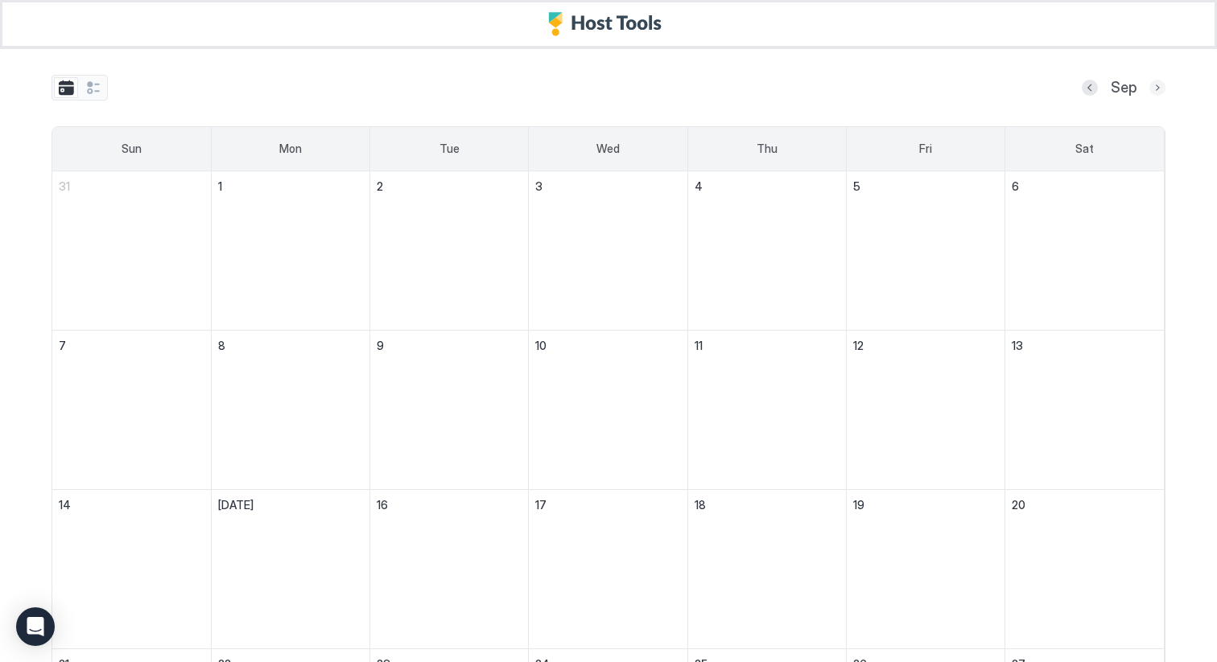
click at [1158, 85] on button "Next month" at bounding box center [1157, 88] width 16 height 16
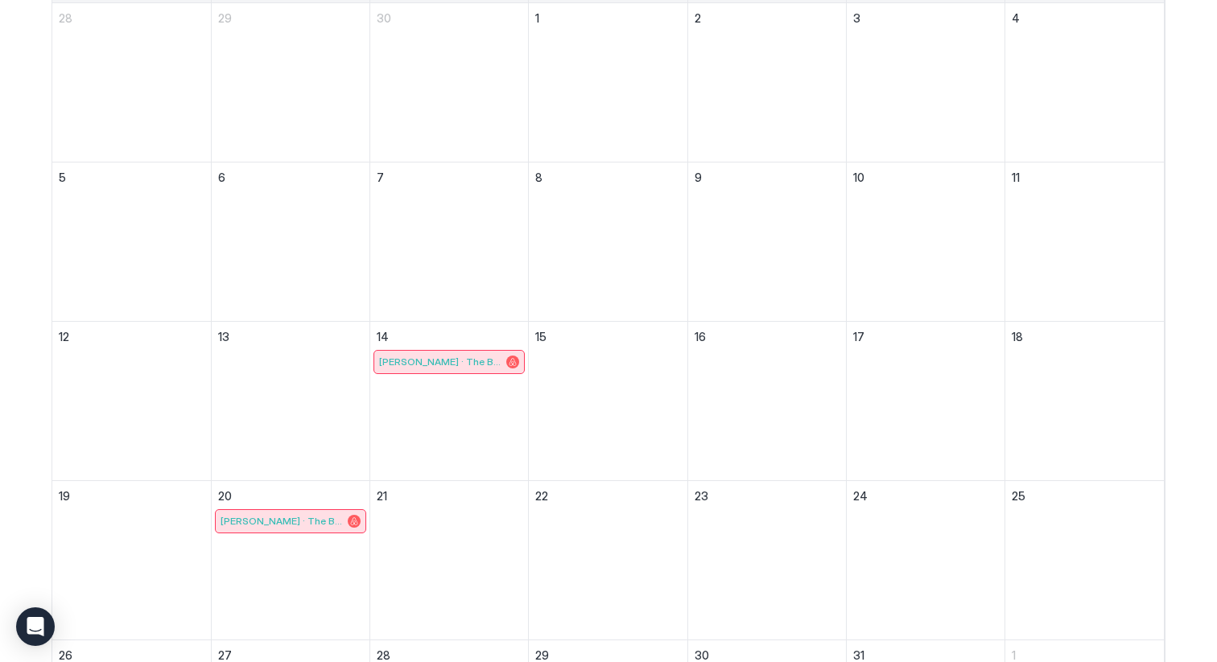
scroll to position [181, 0]
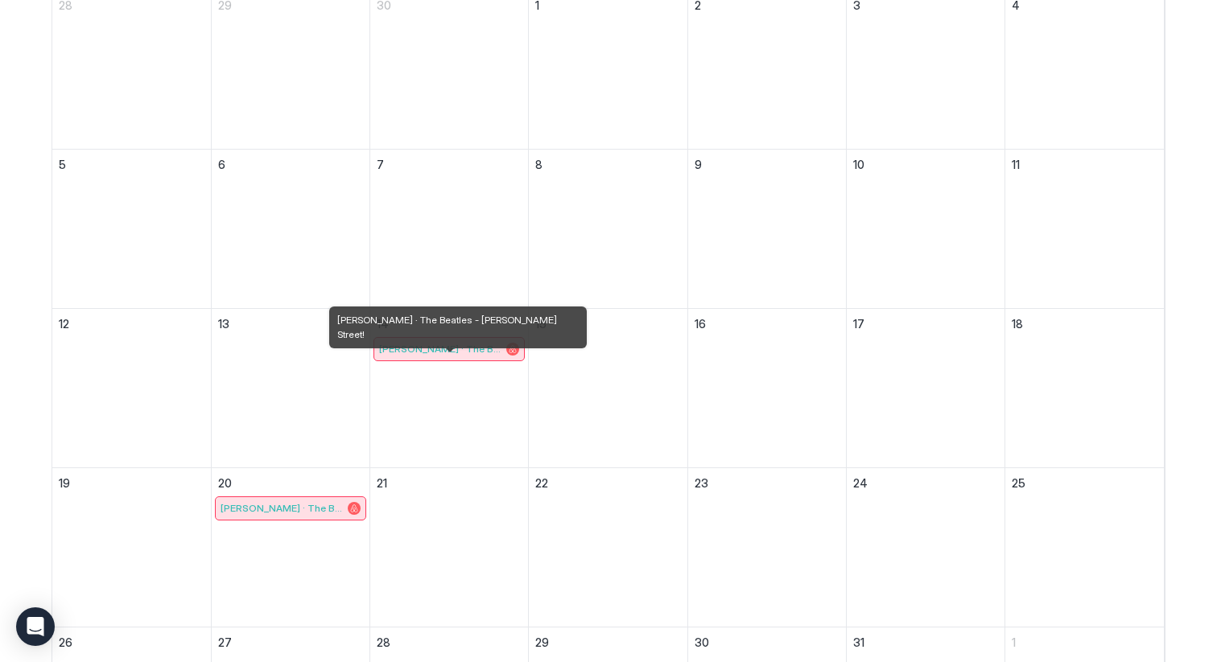
click at [481, 343] on span "[PERSON_NAME] · The Beatles - [PERSON_NAME] Street!" at bounding box center [441, 349] width 124 height 12
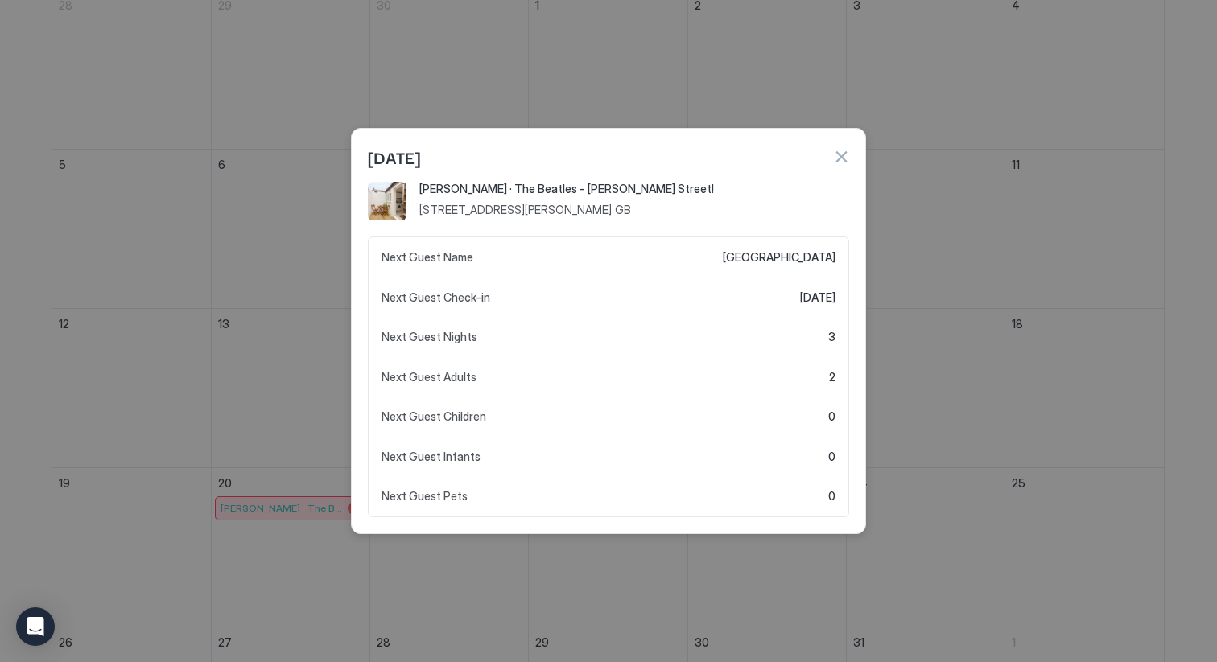
click at [627, 70] on div at bounding box center [608, 331] width 1217 height 662
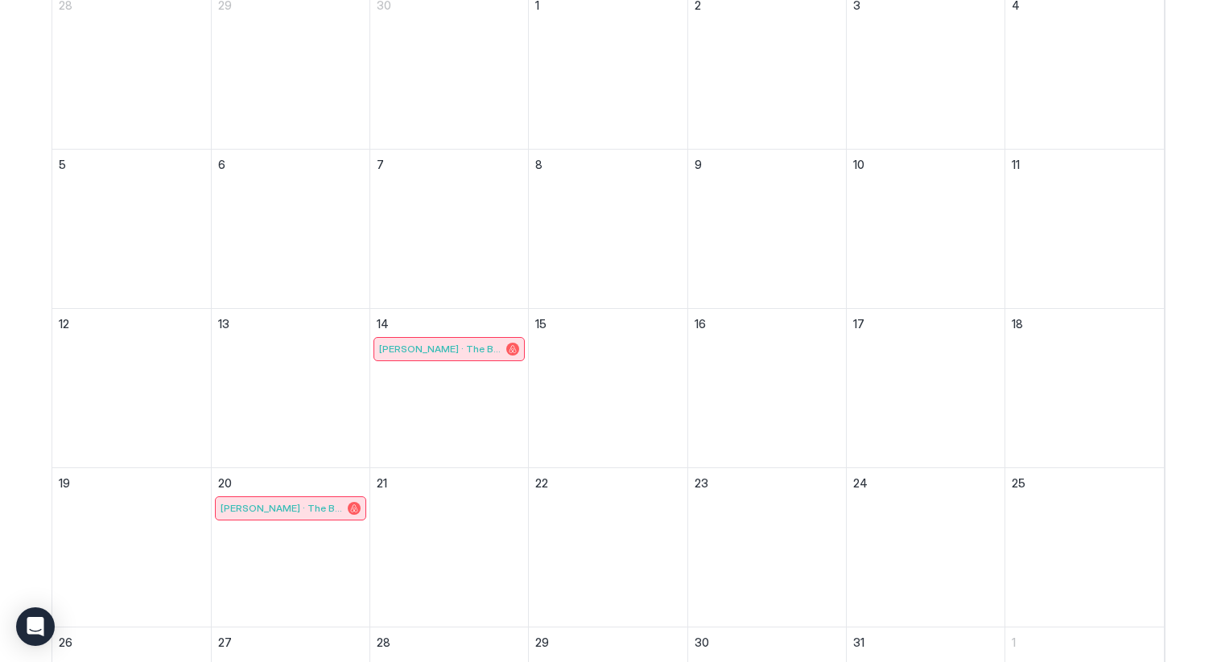
click at [269, 509] on span "[PERSON_NAME] · The Beatles - [PERSON_NAME] Street!" at bounding box center [282, 508] width 124 height 12
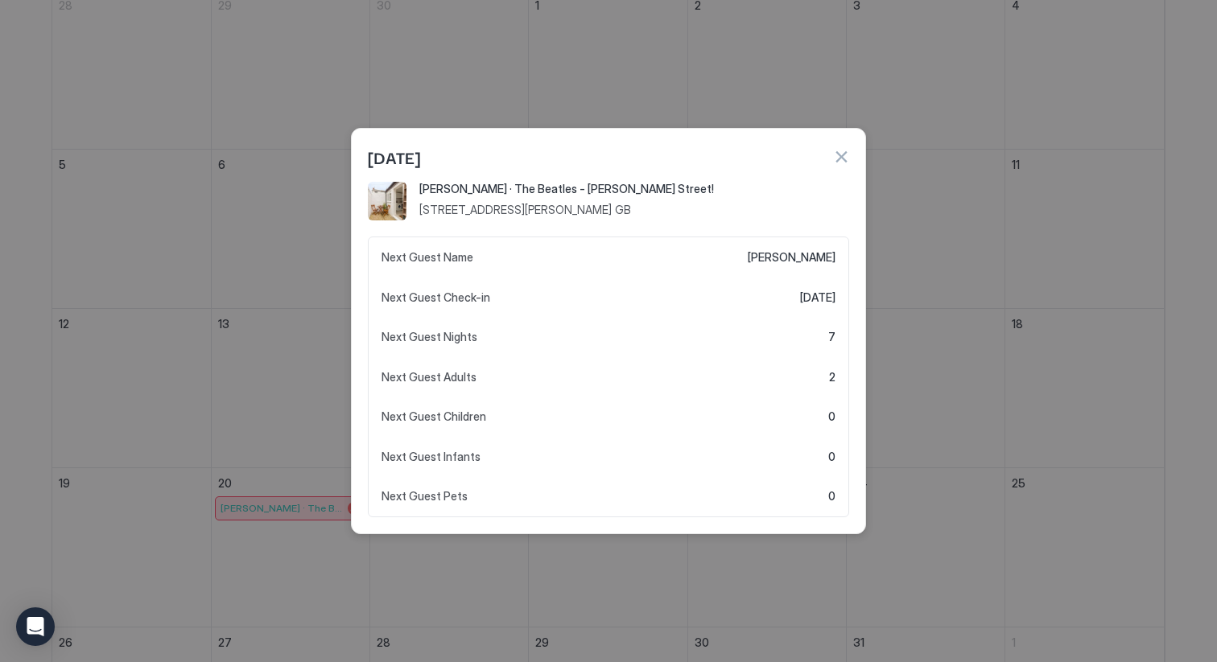
click at [649, 68] on div at bounding box center [608, 331] width 1217 height 662
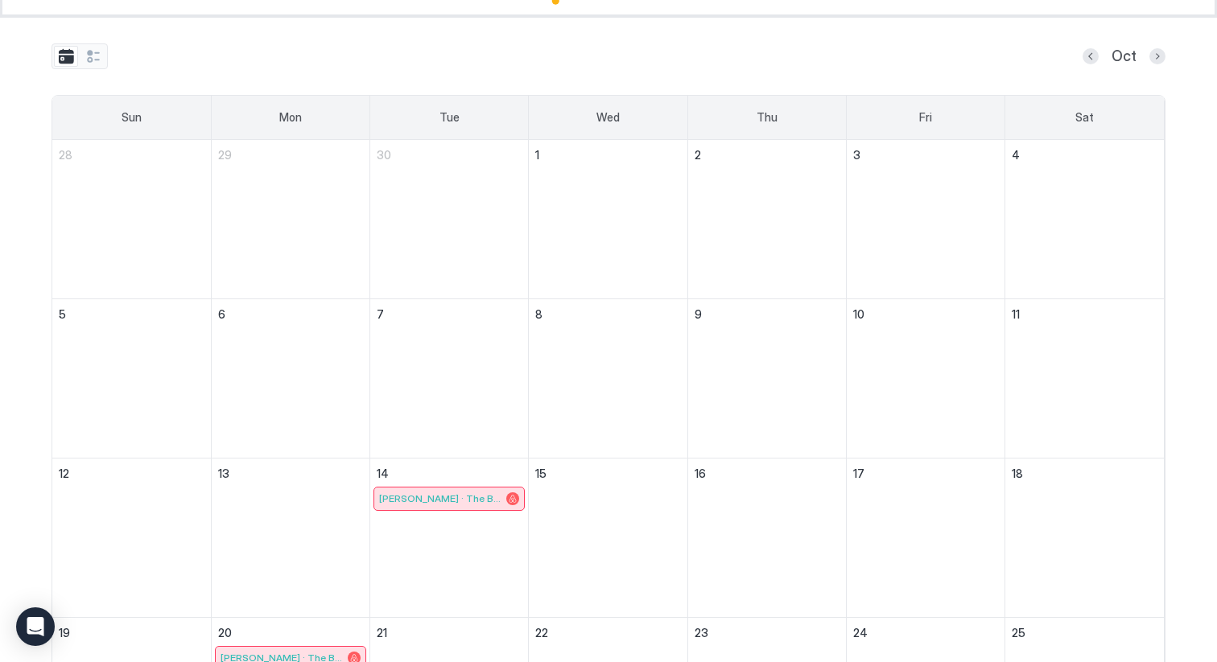
scroll to position [0, 0]
